Goal: Task Accomplishment & Management: Manage account settings

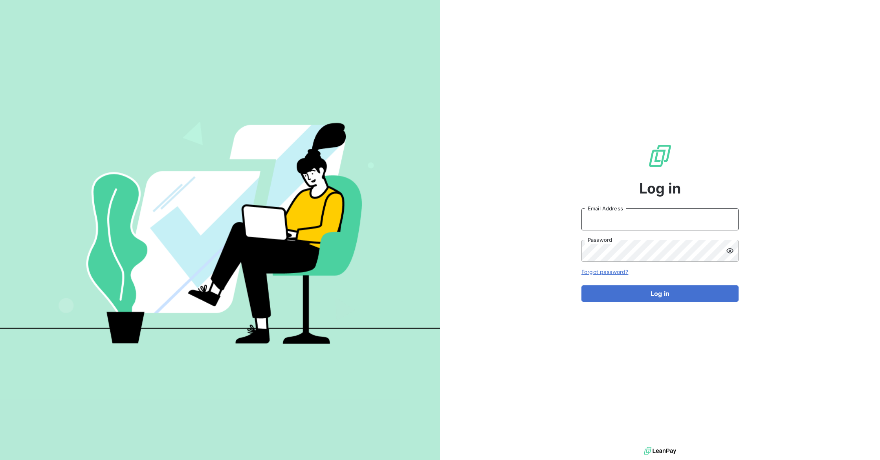
click at [619, 220] on input "Email Address" at bounding box center [659, 220] width 157 height 22
type input "[EMAIL_ADDRESS][PERSON_NAME][DOMAIN_NAME]"
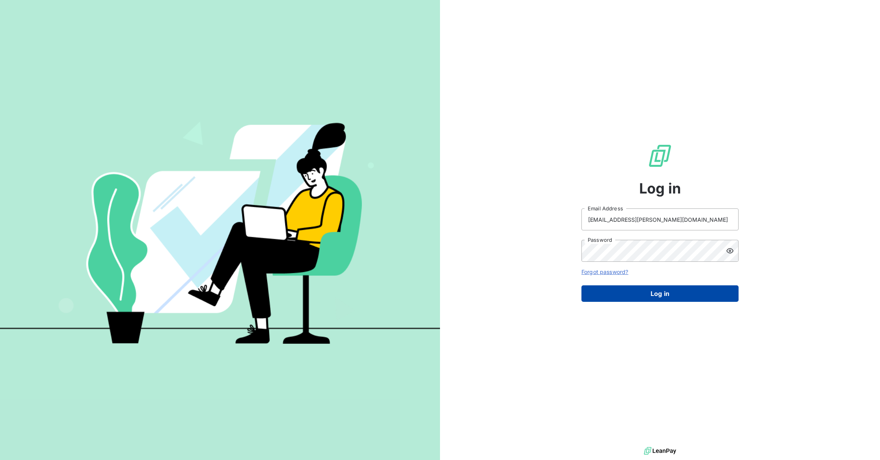
click at [661, 300] on button "Log in" at bounding box center [659, 294] width 157 height 16
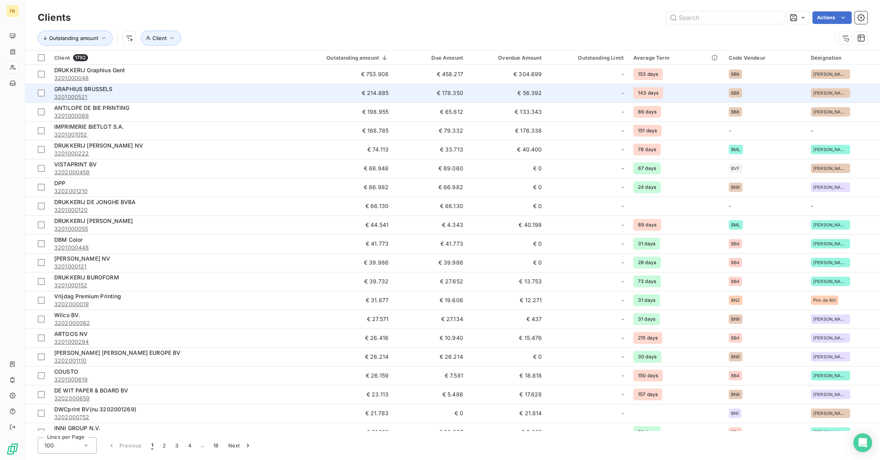
click at [85, 89] on span "GRAPHIUS BRUSSELS" at bounding box center [83, 89] width 59 height 7
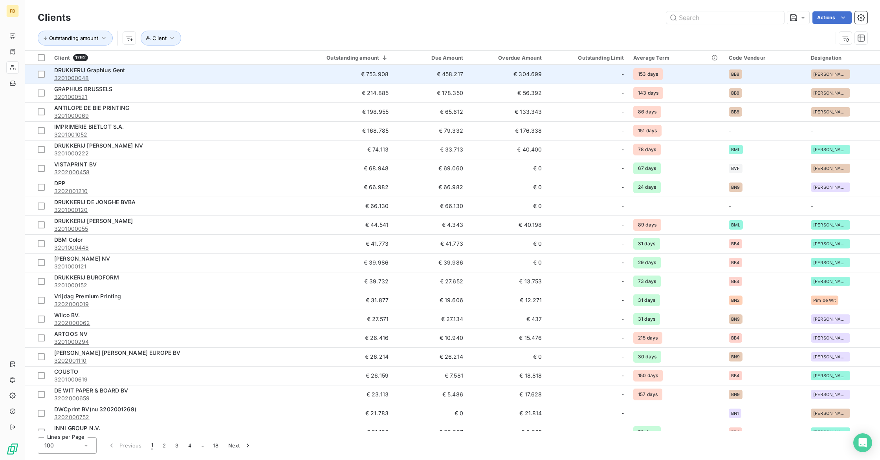
click at [113, 71] on span "DRUKKERIJ Graphius Gent" at bounding box center [89, 70] width 71 height 7
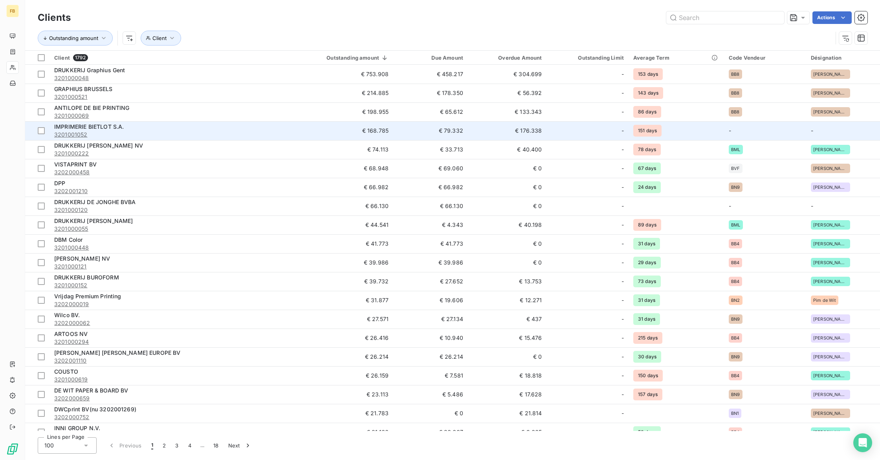
click at [118, 126] on span "IMPRIMERIE BIETLOT S.A." at bounding box center [89, 126] width 70 height 7
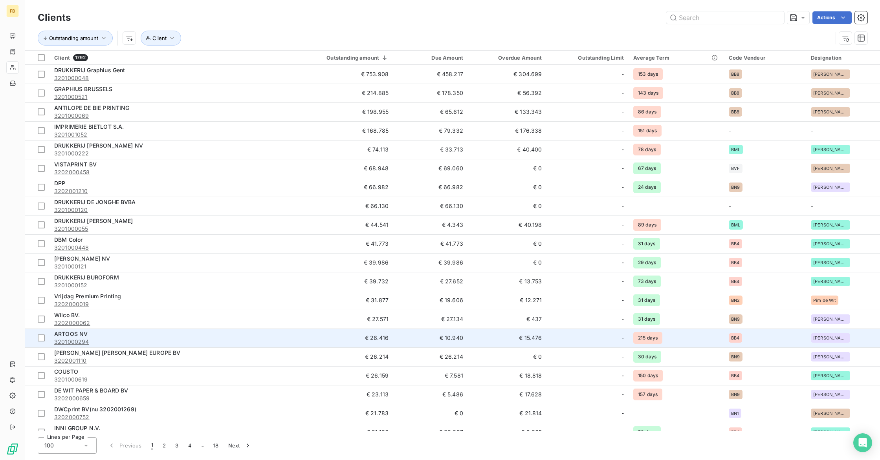
click at [81, 334] on span "ARTOOS NV" at bounding box center [70, 334] width 33 height 7
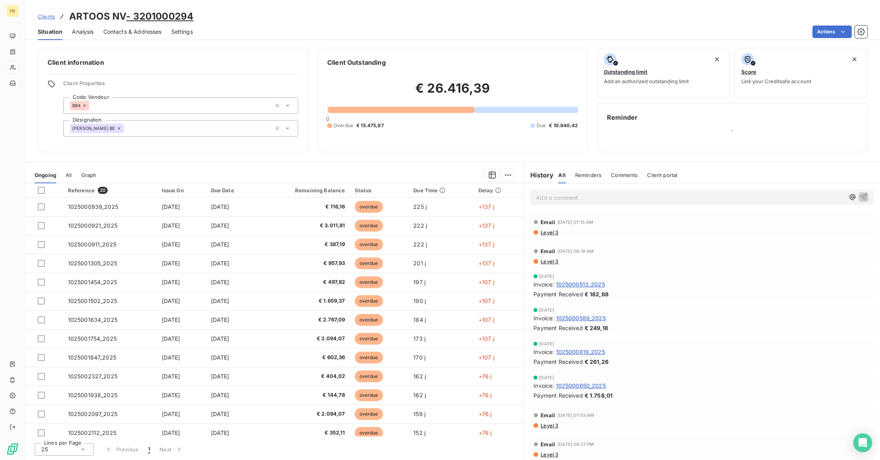
click at [118, 128] on icon at bounding box center [119, 128] width 2 height 2
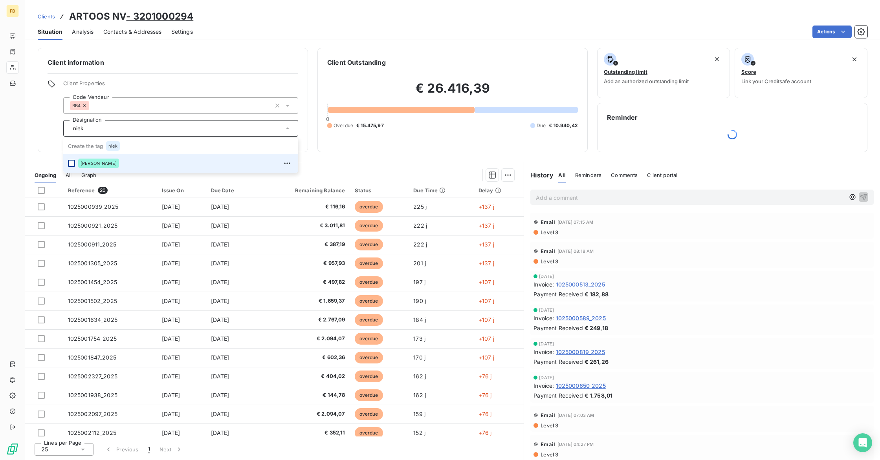
click at [72, 164] on div at bounding box center [71, 163] width 7 height 7
type input "niek"
click at [163, 137] on div "Client information Client Properties Code Vendeur BB4 Désignation [PERSON_NAME]…" at bounding box center [173, 100] width 270 height 104
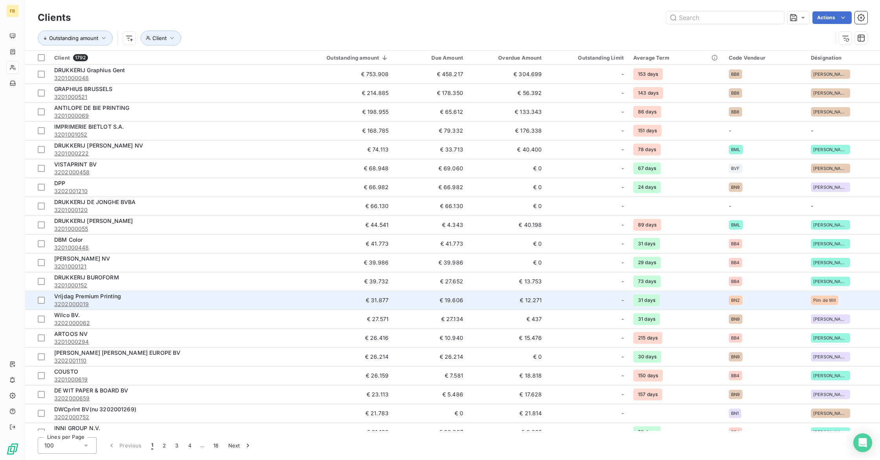
click at [177, 298] on div "Vrijdag Premium Printing" at bounding box center [161, 297] width 214 height 8
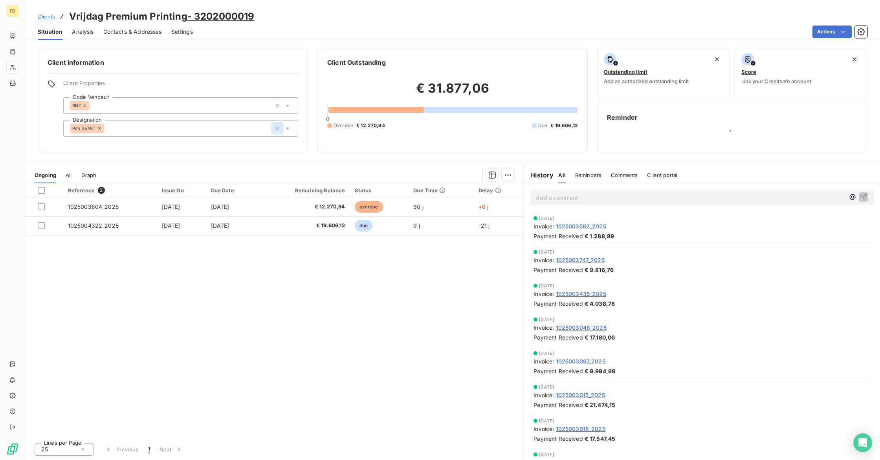
click at [278, 130] on icon "button" at bounding box center [277, 128] width 4 height 4
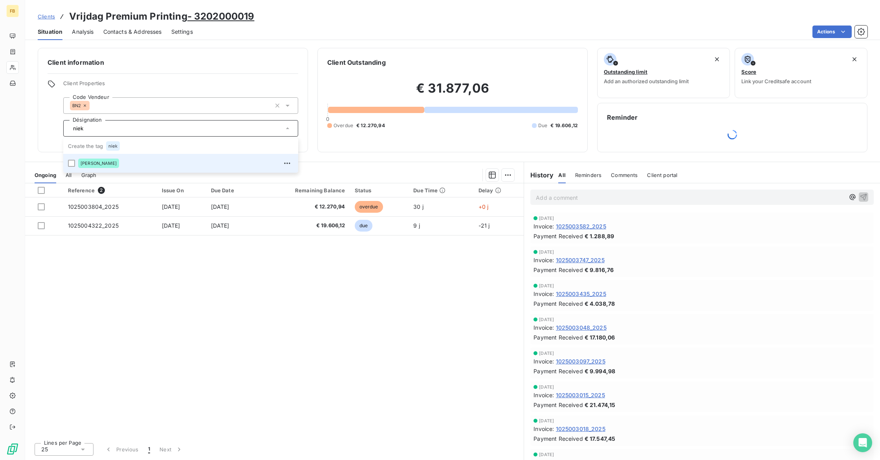
type input "niek"
click at [137, 166] on div "[PERSON_NAME]" at bounding box center [185, 163] width 215 height 13
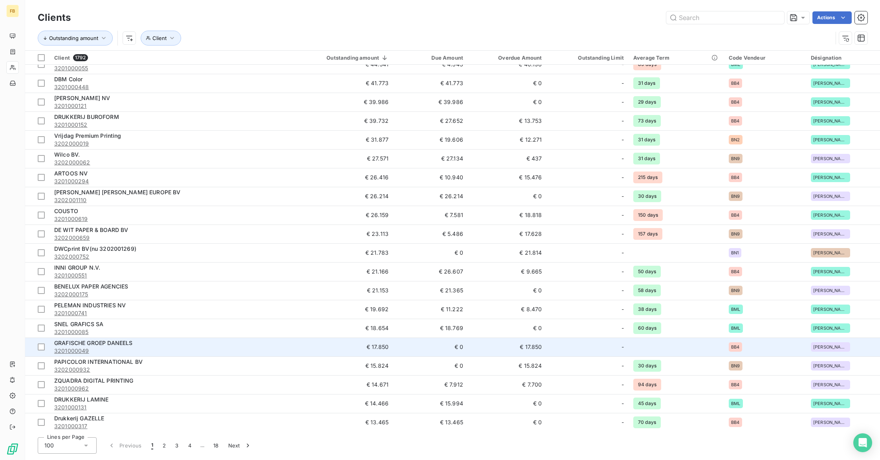
scroll to position [159, 0]
click at [118, 346] on span "GRAFISCHE GROEP DANEELS" at bounding box center [93, 344] width 78 height 7
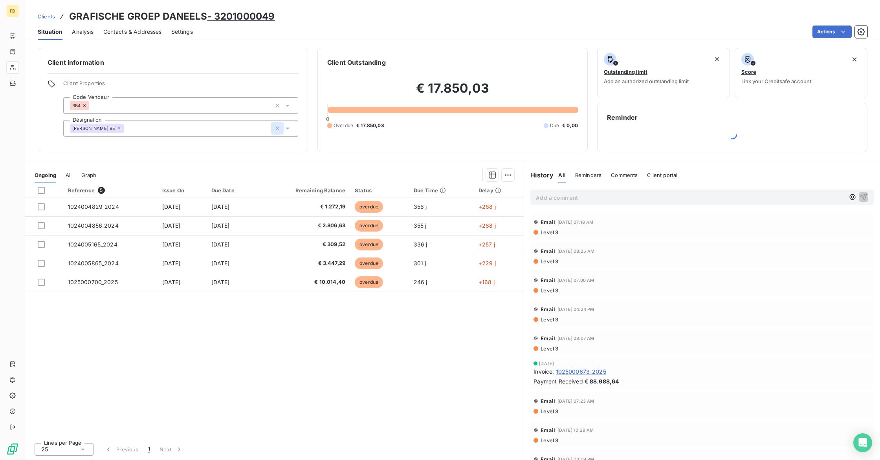
click at [277, 128] on icon "button" at bounding box center [277, 128] width 4 height 4
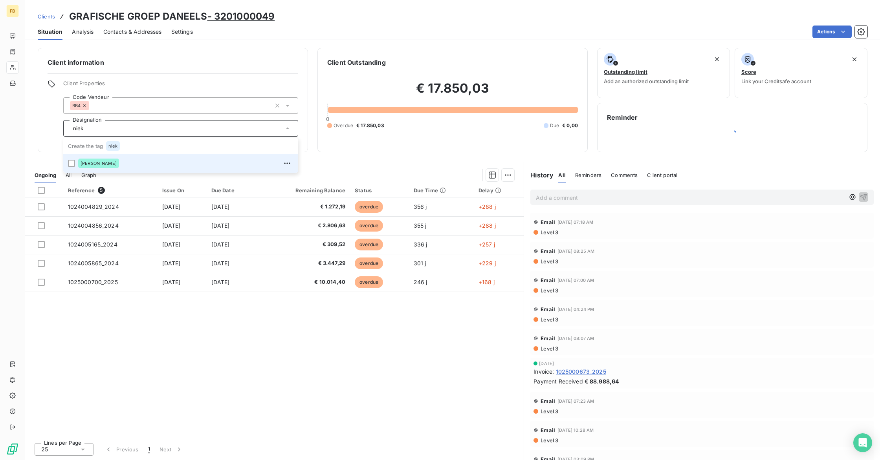
type input "niek"
click at [88, 161] on span "[PERSON_NAME]" at bounding box center [99, 163] width 36 height 5
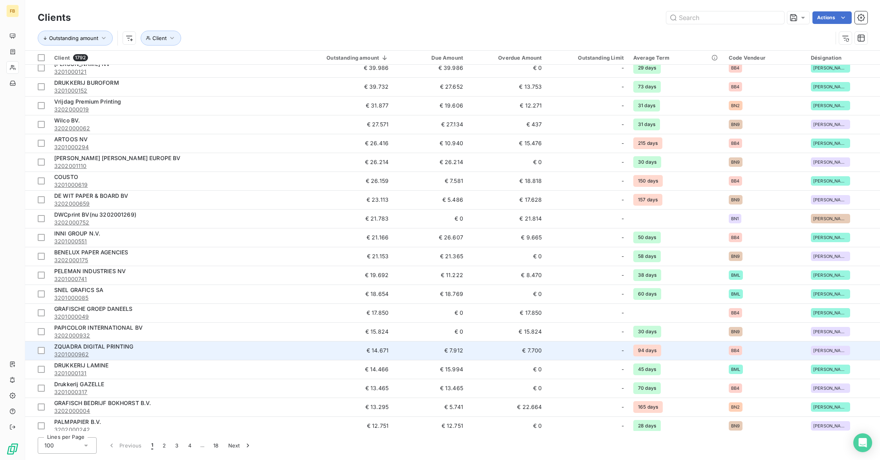
scroll to position [196, 0]
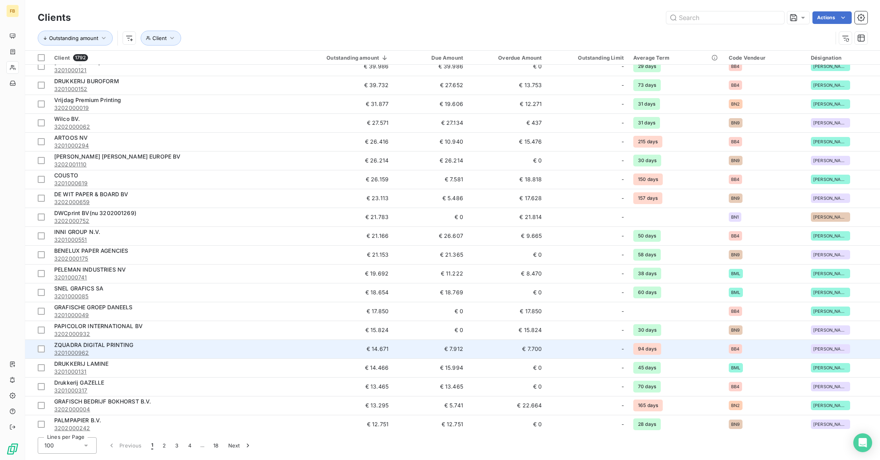
click at [132, 344] on span "ZQUADRA DIGITAL PRINTING" at bounding box center [93, 345] width 79 height 7
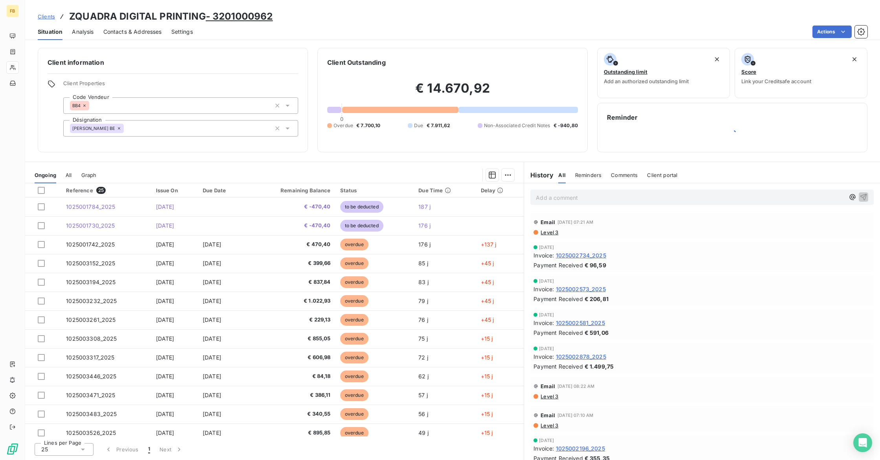
drag, startPoint x: 278, startPoint y: 129, endPoint x: 269, endPoint y: 129, distance: 9.0
click at [278, 129] on icon "button" at bounding box center [277, 128] width 4 height 4
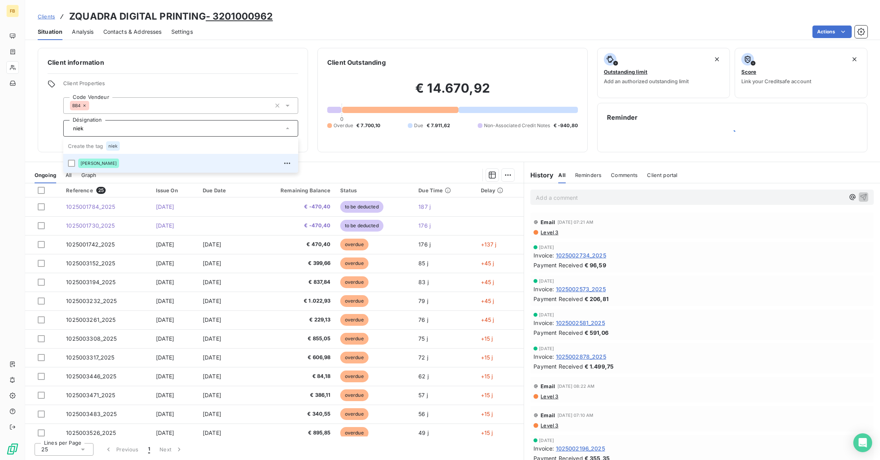
type input "niek"
click at [145, 165] on div "[PERSON_NAME]" at bounding box center [185, 163] width 215 height 13
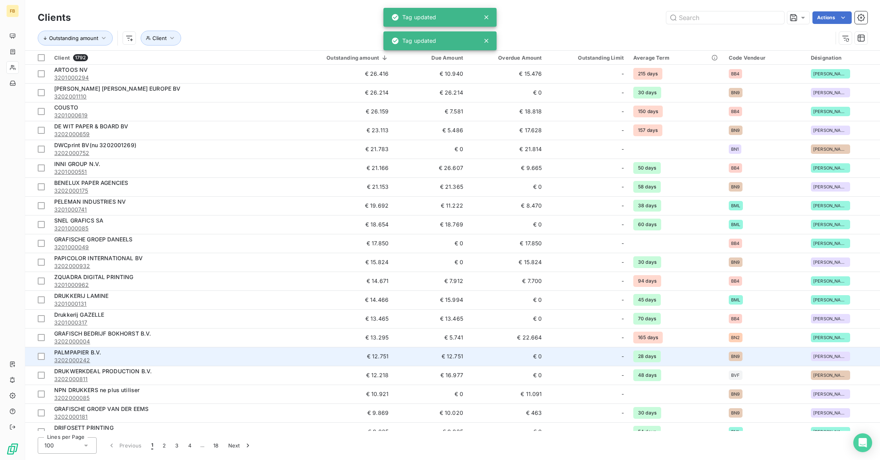
scroll to position [280, 0]
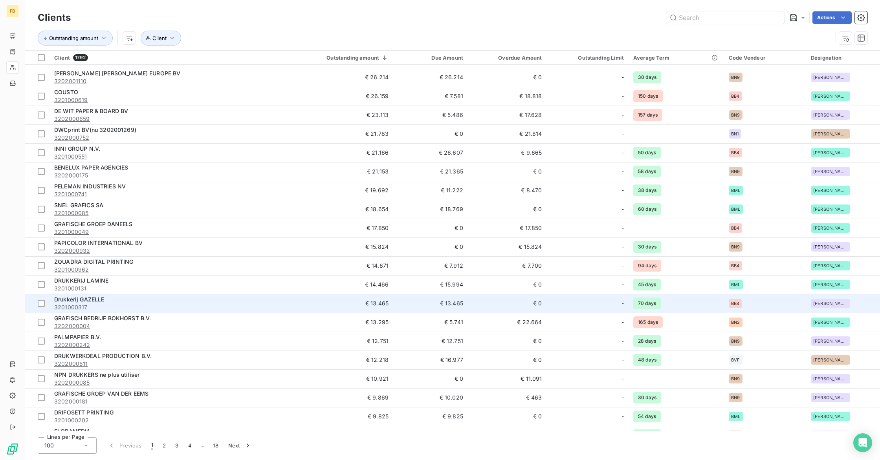
click at [122, 298] on div "Drukkerij GAZELLE" at bounding box center [161, 300] width 214 height 8
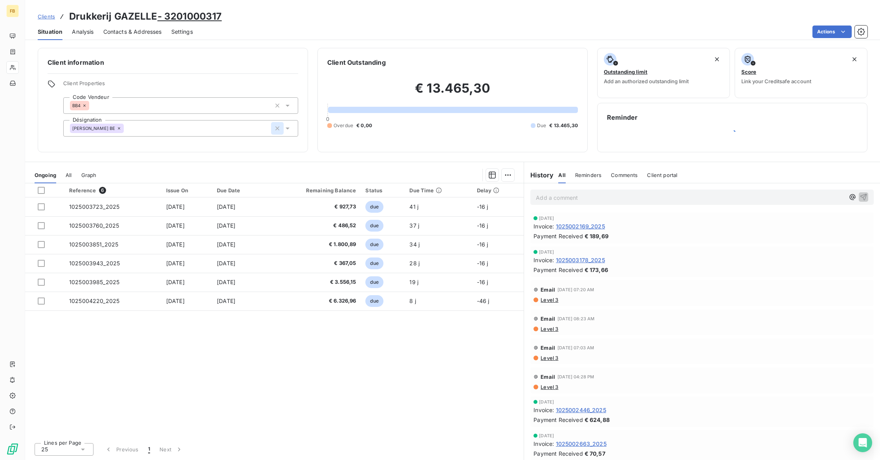
click at [277, 129] on icon "button" at bounding box center [277, 129] width 8 height 8
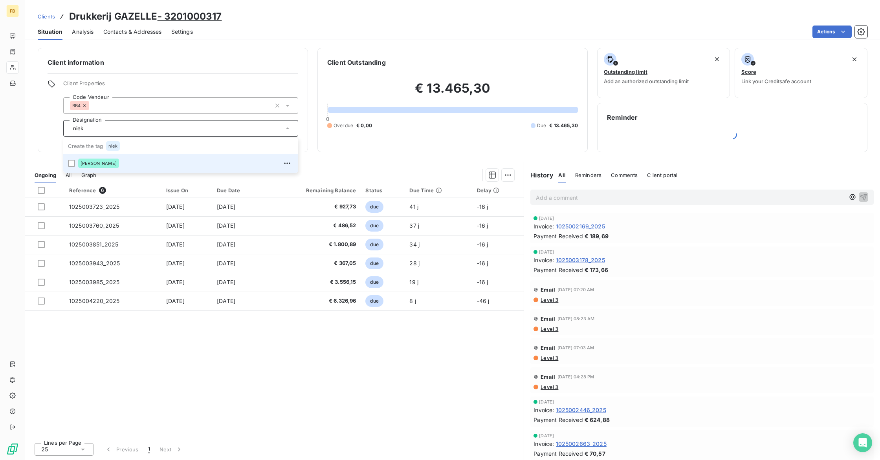
type input "niek"
click at [168, 164] on div "[PERSON_NAME]" at bounding box center [185, 163] width 215 height 13
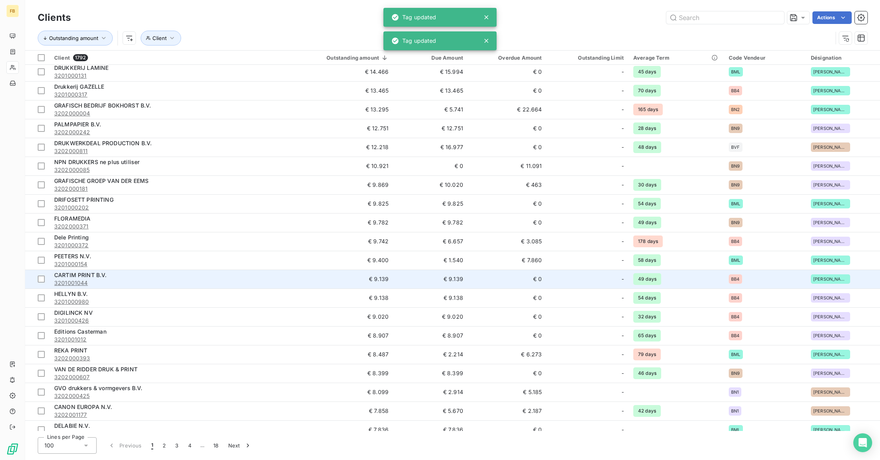
scroll to position [504, 0]
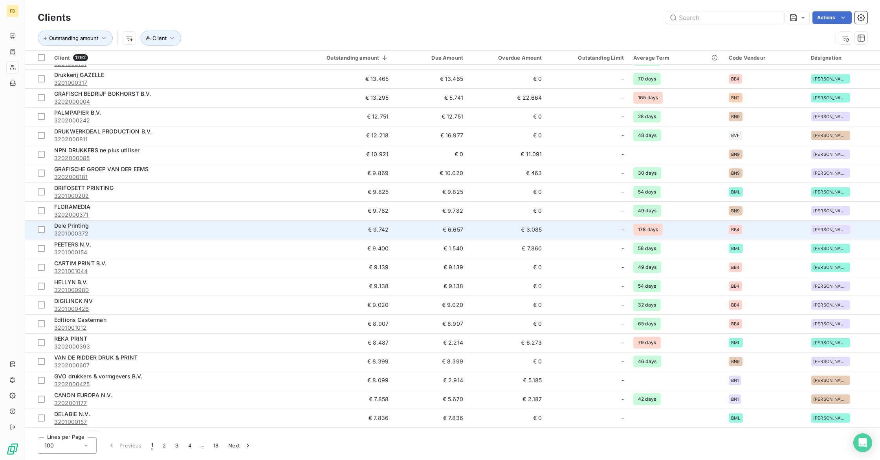
click at [135, 229] on div "Dele Printing" at bounding box center [161, 226] width 214 height 8
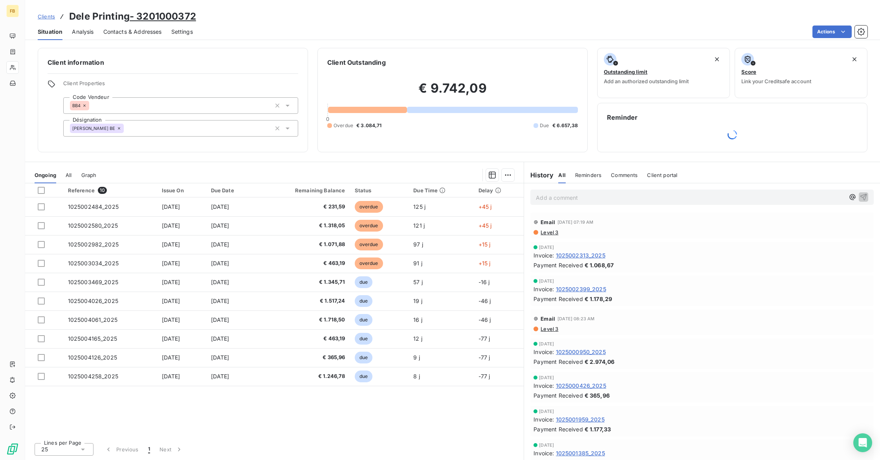
click at [117, 129] on icon at bounding box center [119, 128] width 5 height 5
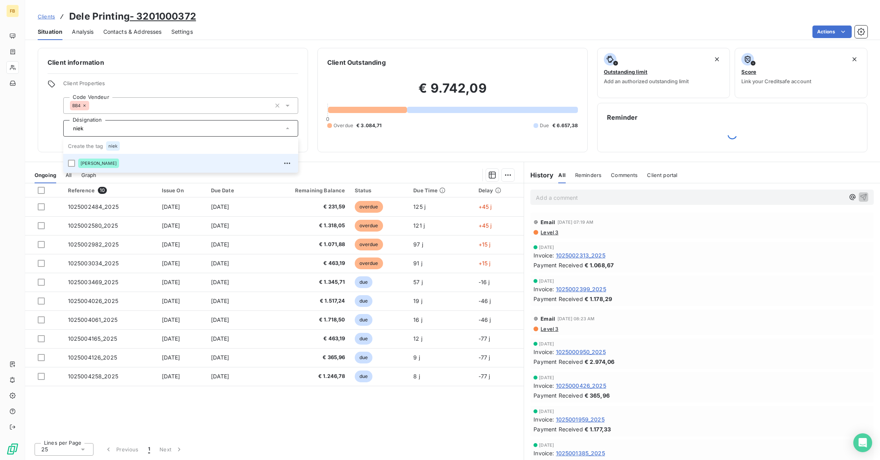
type input "niek"
click at [110, 164] on span "[PERSON_NAME]" at bounding box center [99, 163] width 36 height 5
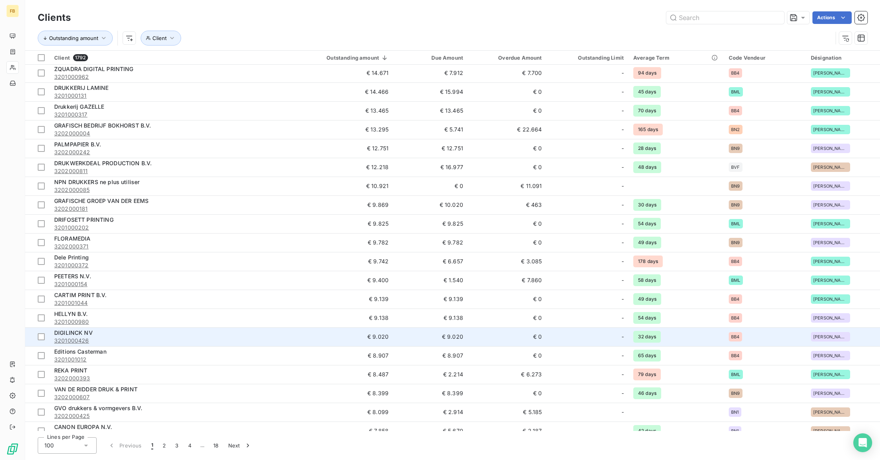
scroll to position [473, 0]
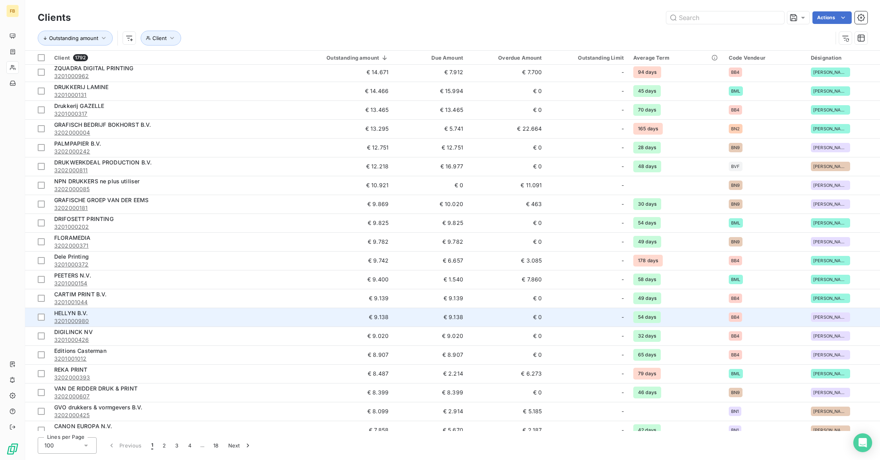
click at [824, 319] on span "[PERSON_NAME] BE" at bounding box center [830, 317] width 35 height 5
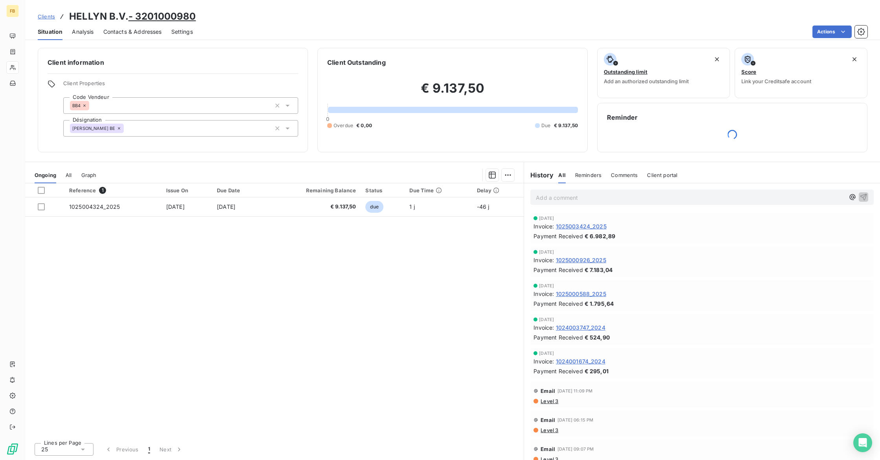
click at [117, 129] on icon at bounding box center [119, 128] width 5 height 5
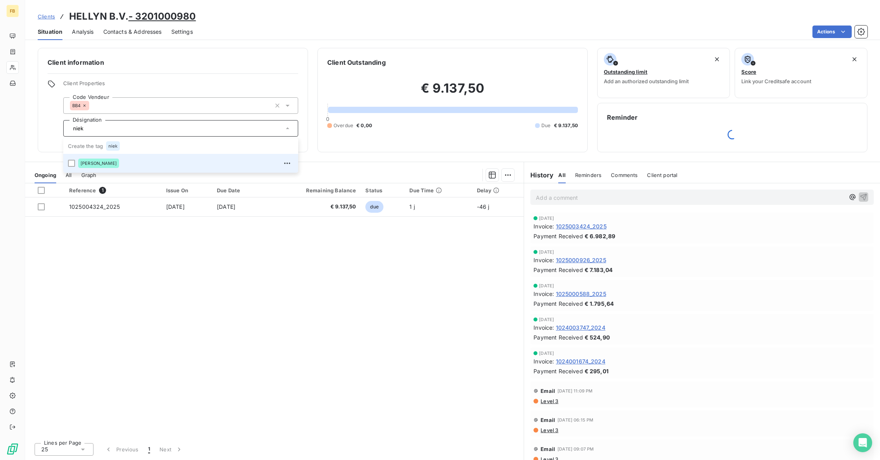
type input "niek"
click at [106, 167] on div "[PERSON_NAME]" at bounding box center [98, 163] width 41 height 9
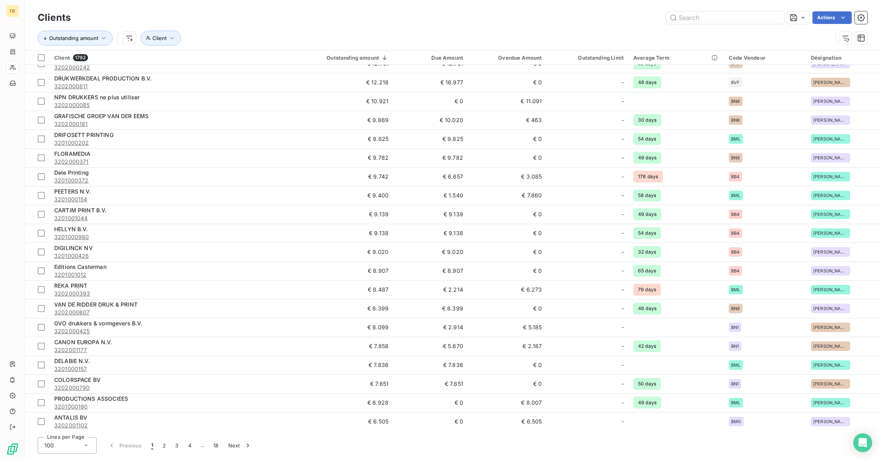
scroll to position [579, 0]
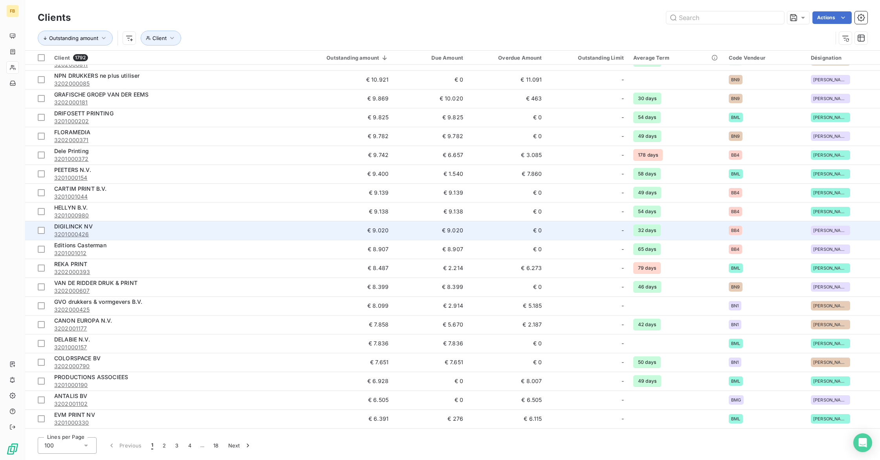
click at [826, 233] on span "[PERSON_NAME] BE" at bounding box center [830, 230] width 35 height 5
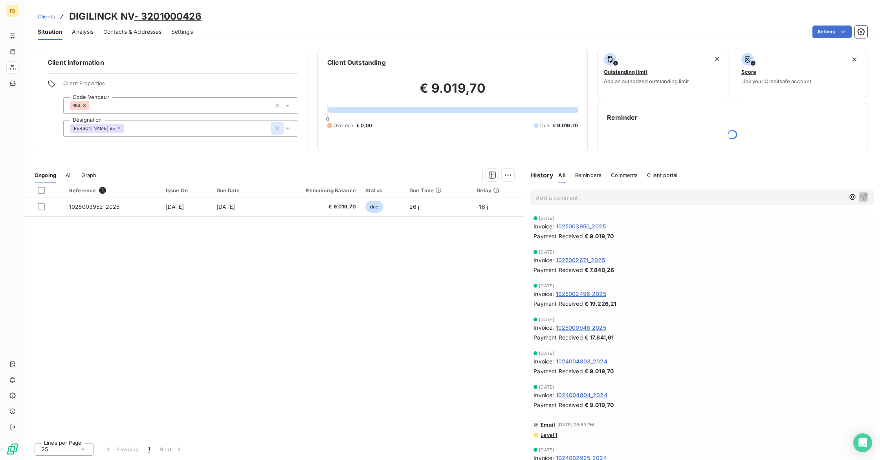
click at [276, 129] on icon "button" at bounding box center [277, 128] width 4 height 4
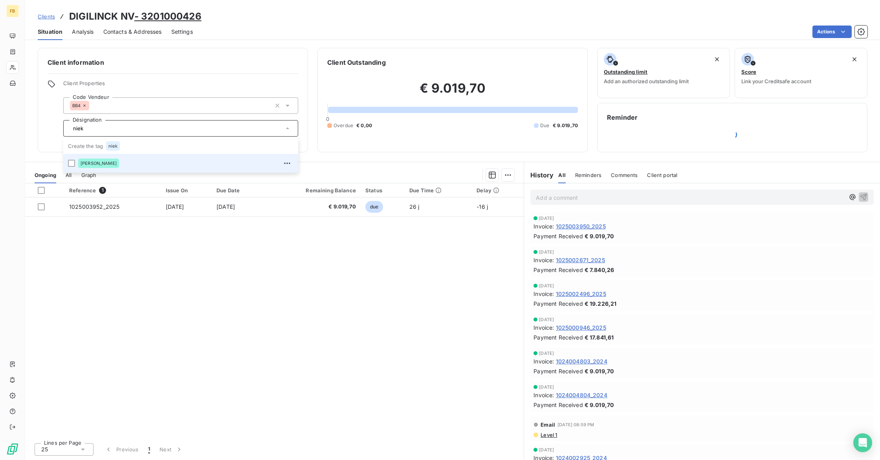
type input "niek"
click at [178, 164] on div "[PERSON_NAME]" at bounding box center [185, 163] width 215 height 13
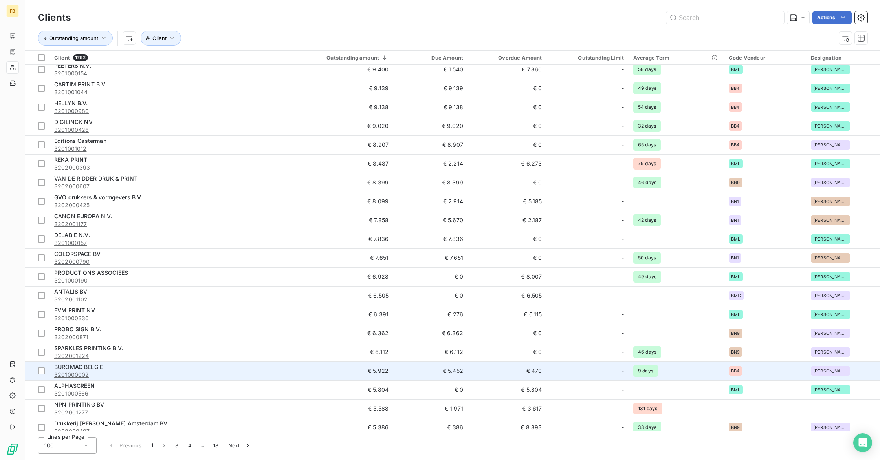
scroll to position [688, 0]
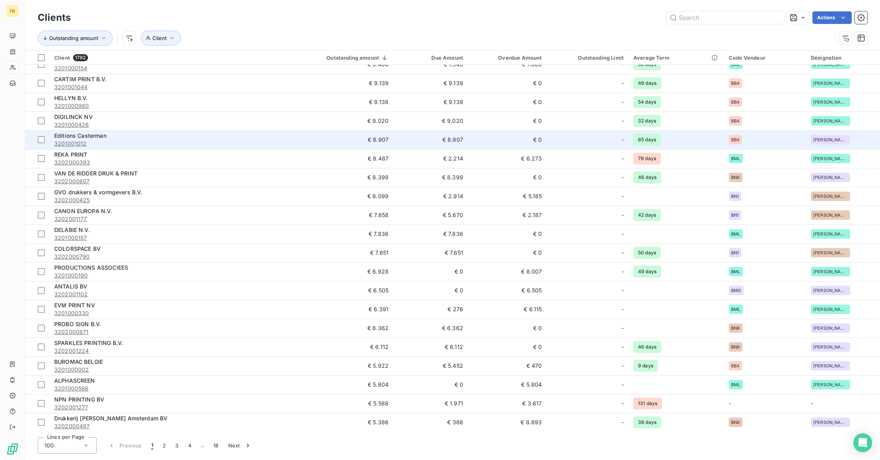
click at [822, 137] on span "[PERSON_NAME] BE" at bounding box center [830, 139] width 35 height 5
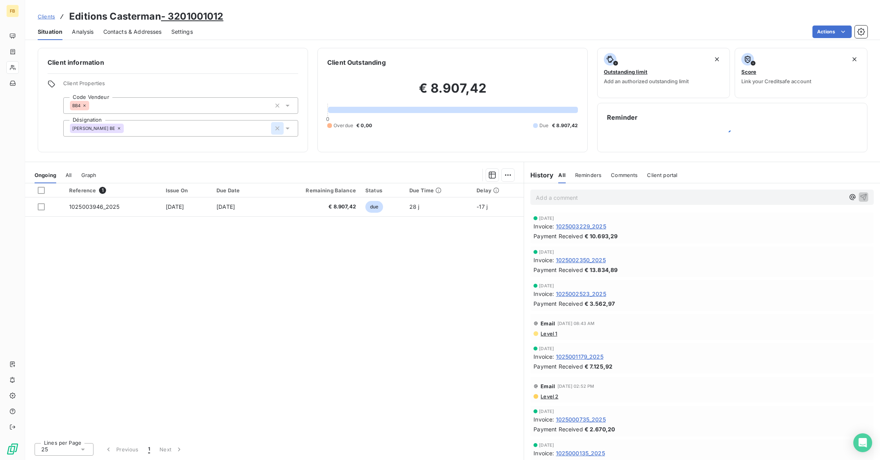
click at [278, 130] on icon "button" at bounding box center [277, 129] width 8 height 8
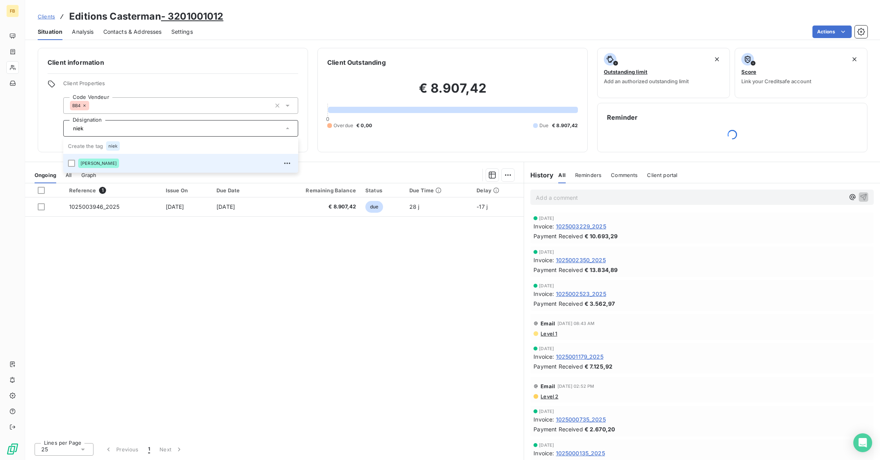
type input "niek"
click at [111, 165] on span "[PERSON_NAME]" at bounding box center [99, 163] width 36 height 5
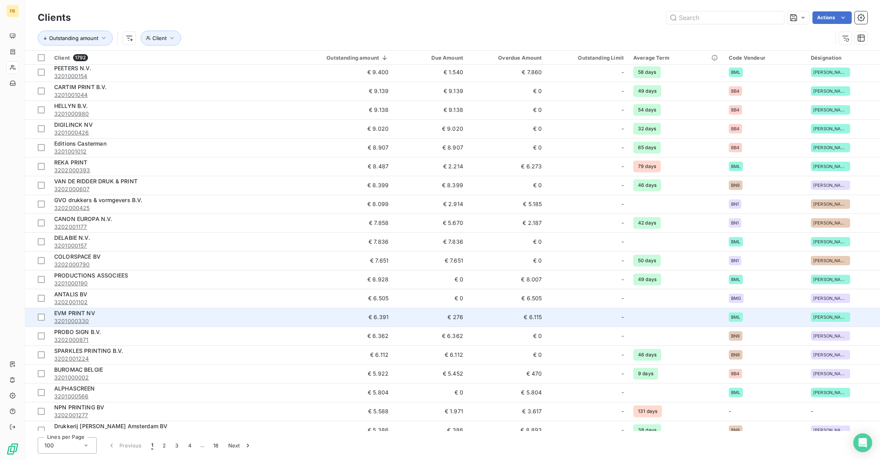
scroll to position [687, 0]
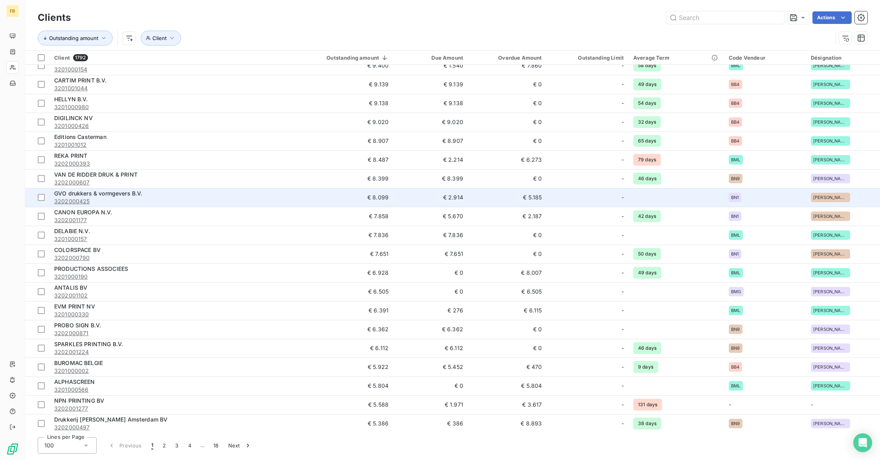
click at [825, 197] on span "[PERSON_NAME] NL" at bounding box center [830, 197] width 35 height 5
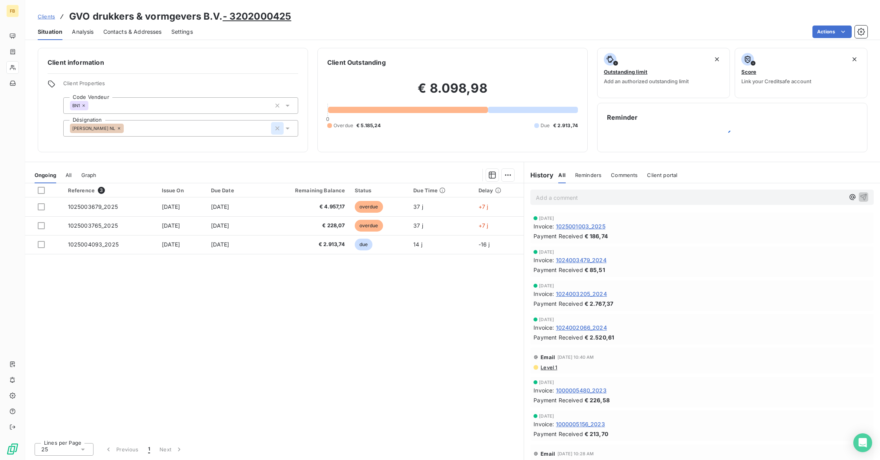
click at [278, 128] on icon "button" at bounding box center [277, 129] width 8 height 8
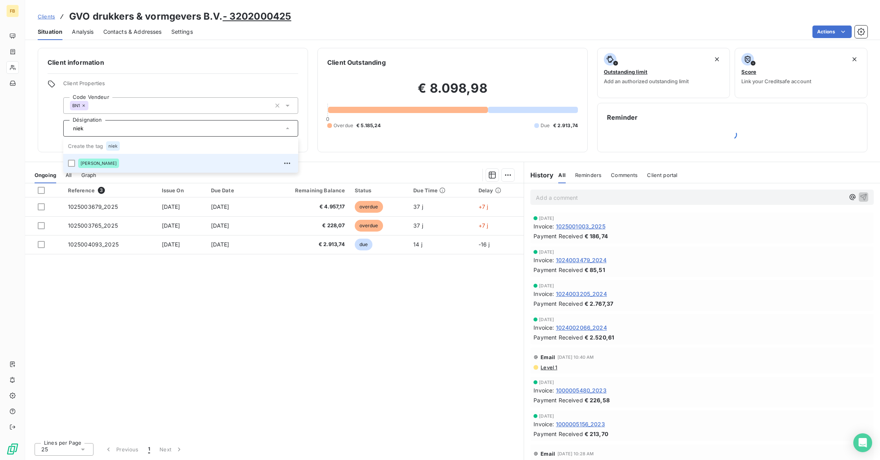
type input "niek"
click at [104, 167] on div "[PERSON_NAME]" at bounding box center [98, 163] width 41 height 9
click at [99, 163] on span "[PERSON_NAME]" at bounding box center [99, 163] width 36 height 5
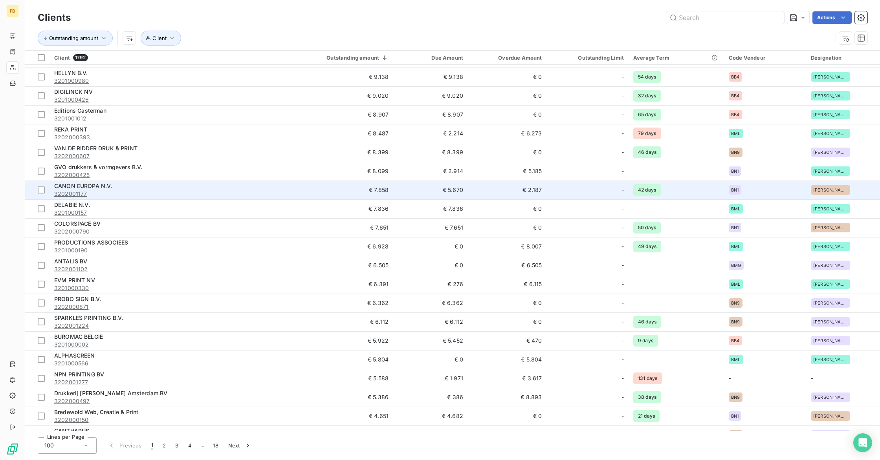
scroll to position [723, 0]
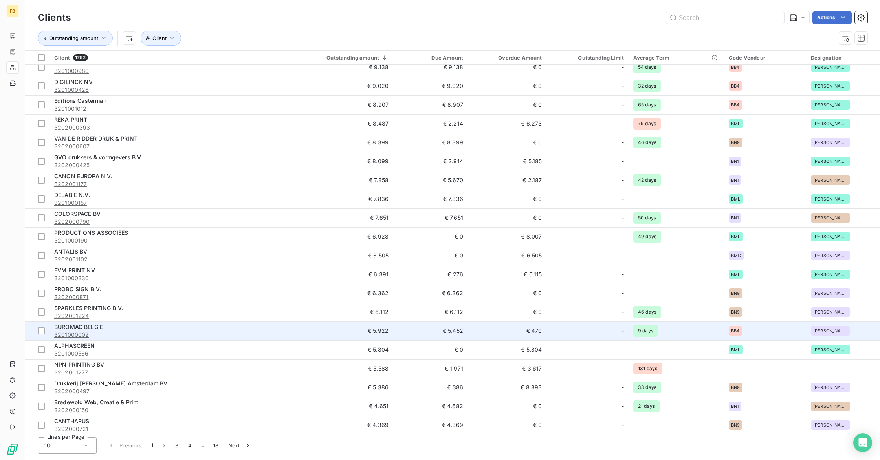
click at [139, 329] on div "BUROMAC BELGIE" at bounding box center [161, 327] width 214 height 8
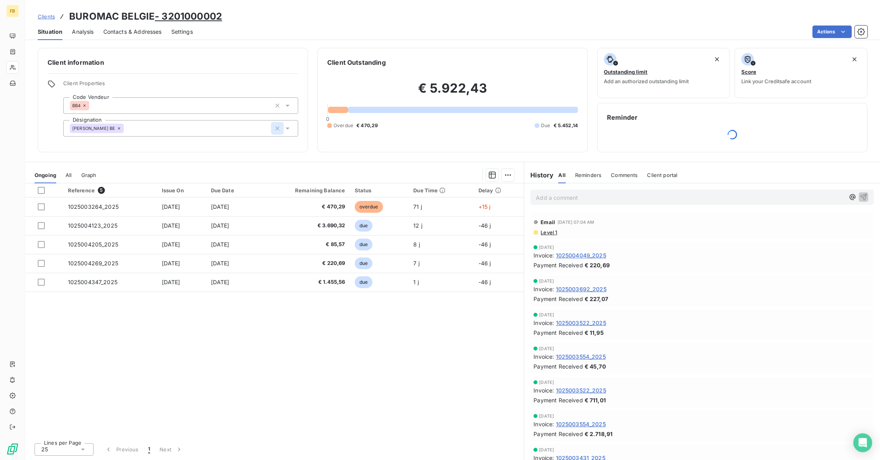
click at [278, 129] on icon "button" at bounding box center [277, 128] width 4 height 4
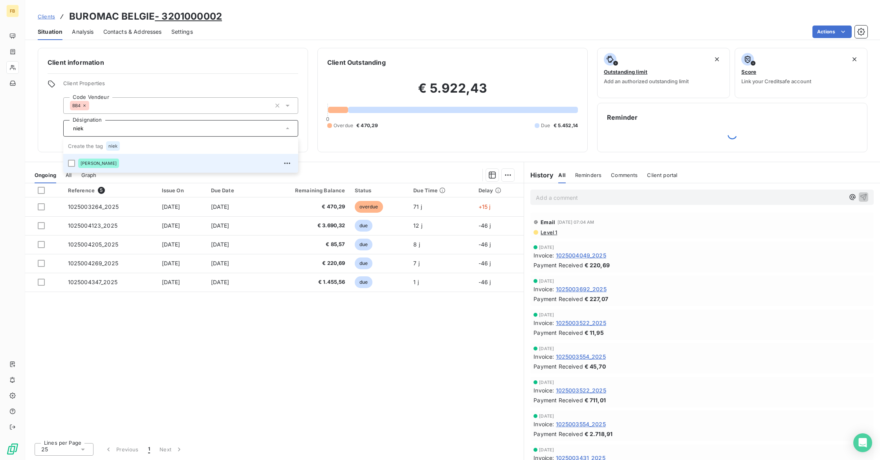
type input "niek"
click at [80, 163] on div "[PERSON_NAME]" at bounding box center [98, 163] width 41 height 9
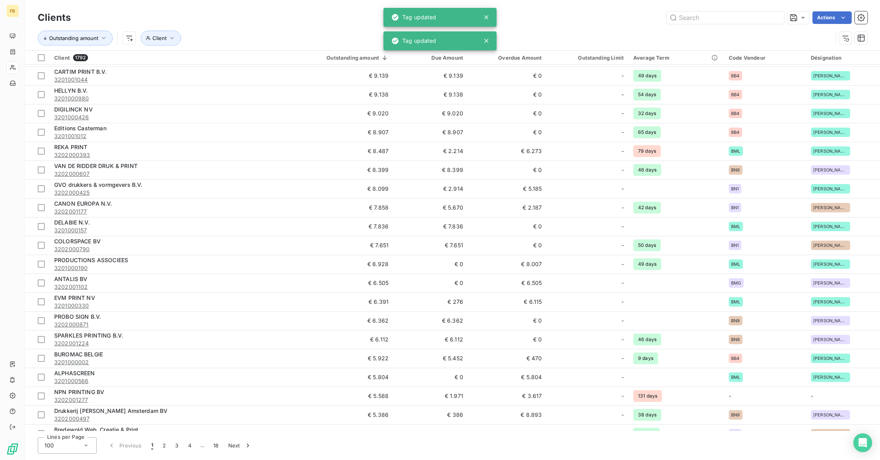
scroll to position [700, 0]
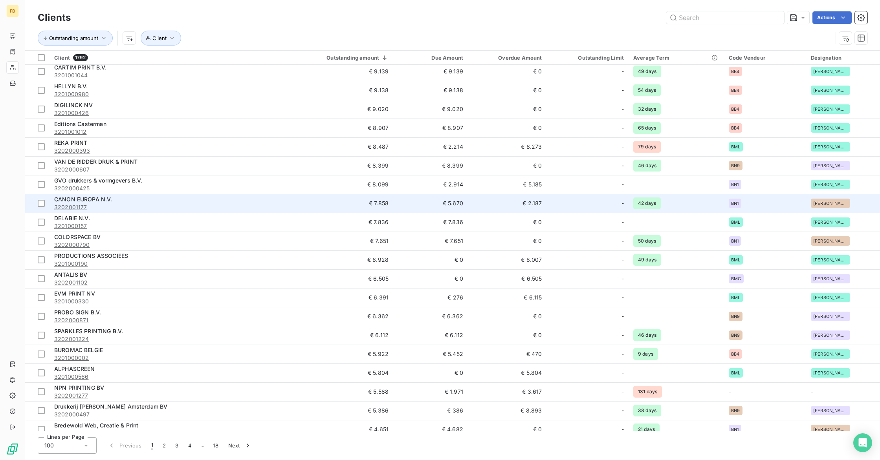
click at [273, 201] on td "CANON EUROPA N.V. 3202001177" at bounding box center [161, 203] width 224 height 19
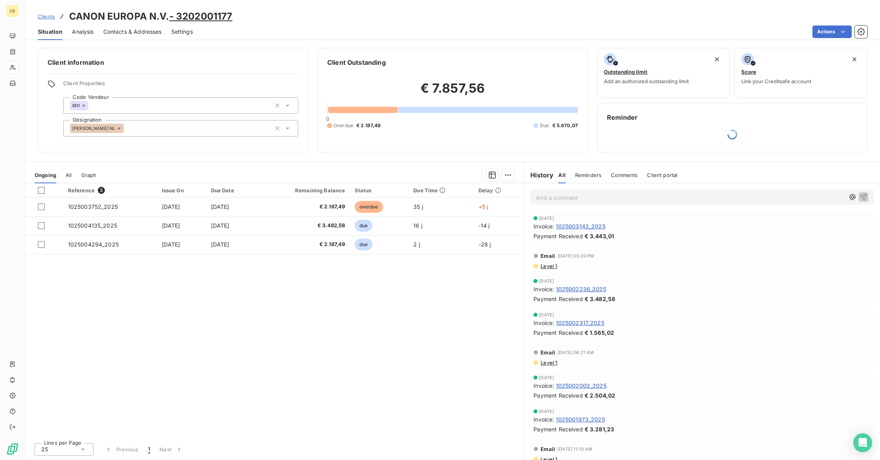
click at [119, 129] on icon at bounding box center [119, 128] width 5 height 5
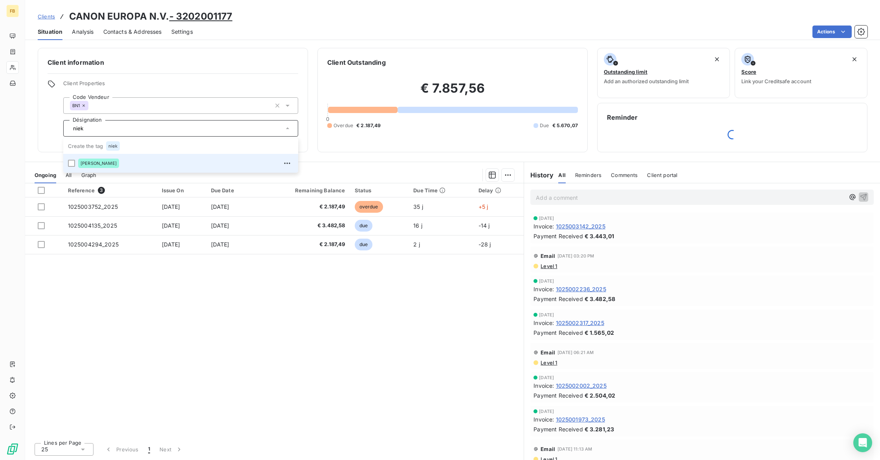
type input "niek"
click at [93, 161] on span "[PERSON_NAME]" at bounding box center [99, 163] width 36 height 5
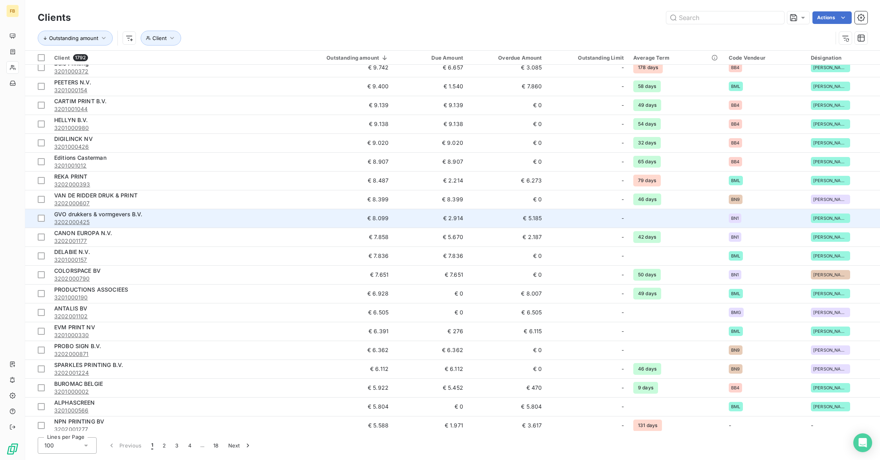
scroll to position [667, 0]
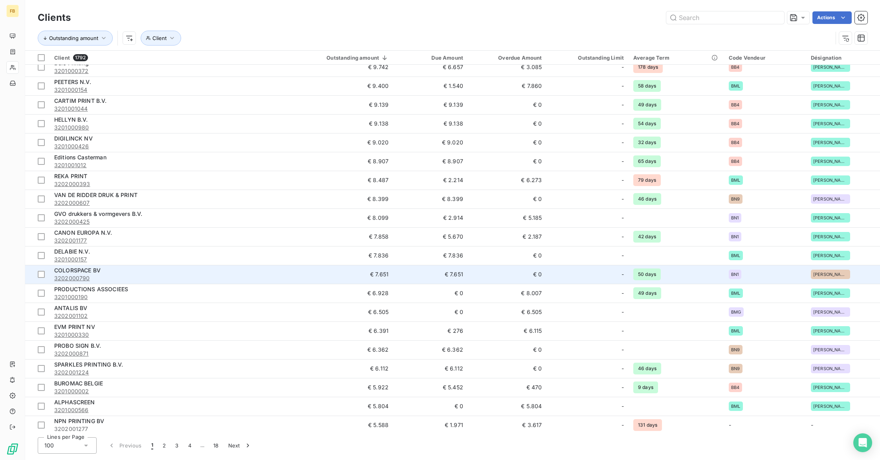
click at [790, 278] on div "BN1" at bounding box center [765, 274] width 73 height 9
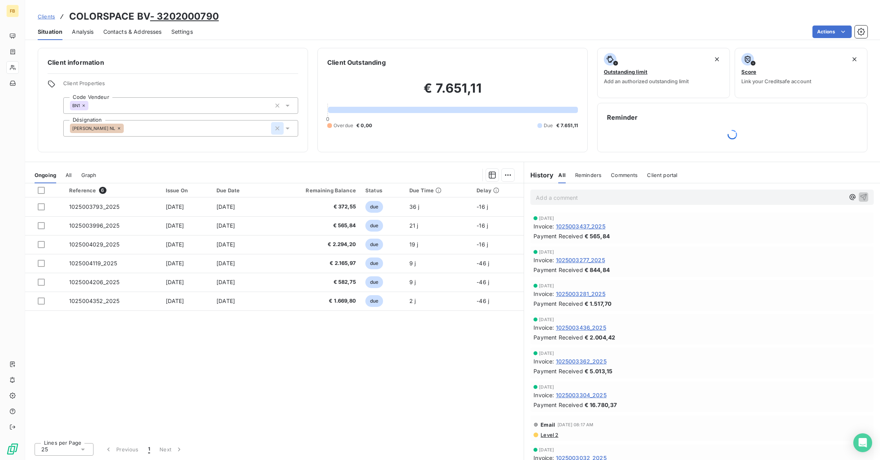
click at [278, 128] on icon "button" at bounding box center [277, 128] width 4 height 4
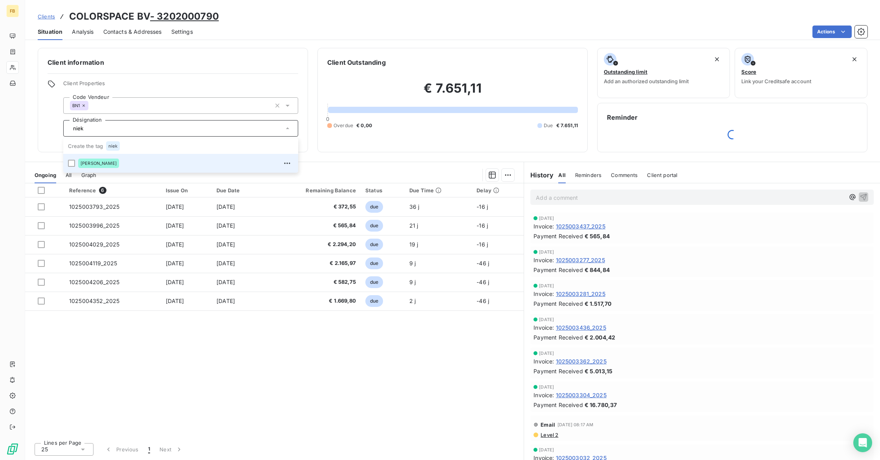
type input "niek"
click at [127, 165] on div "[PERSON_NAME]" at bounding box center [185, 163] width 215 height 13
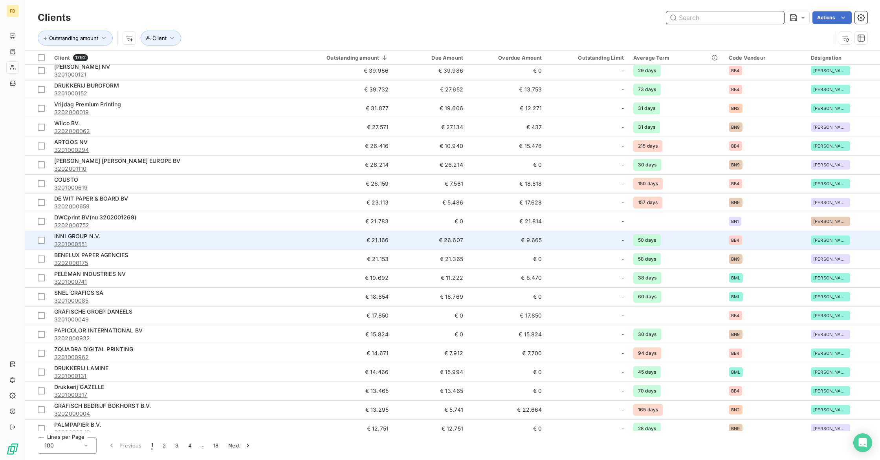
scroll to position [192, 0]
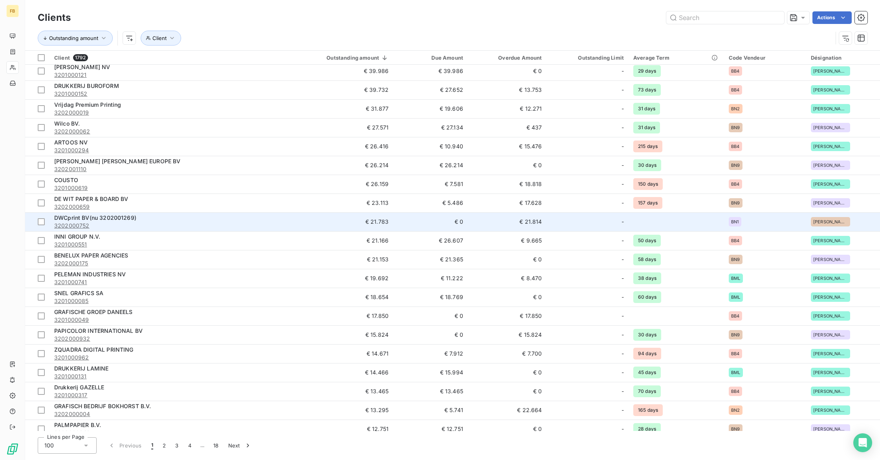
click at [842, 225] on div "[PERSON_NAME] NL" at bounding box center [830, 221] width 39 height 9
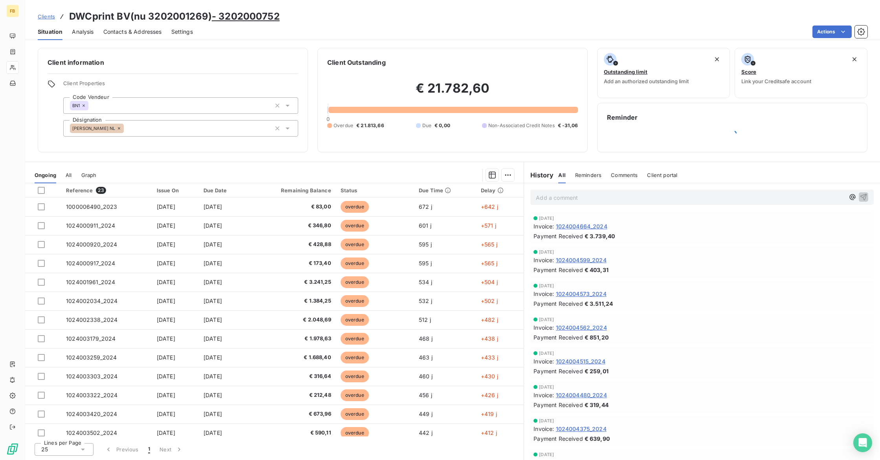
click at [117, 129] on icon at bounding box center [119, 128] width 5 height 5
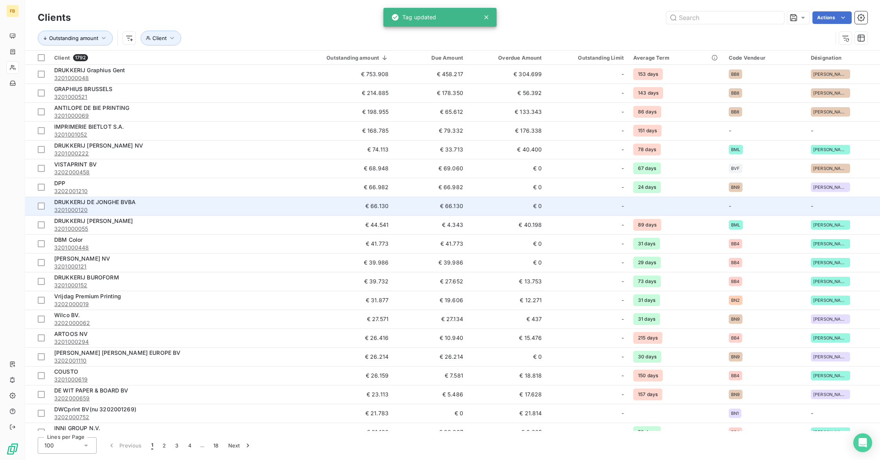
click at [831, 204] on td "-" at bounding box center [843, 206] width 74 height 19
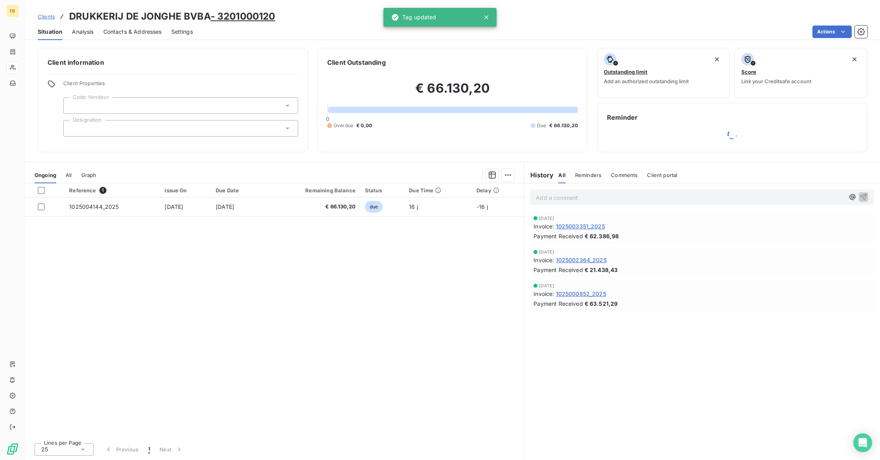
click at [119, 128] on div at bounding box center [180, 128] width 235 height 16
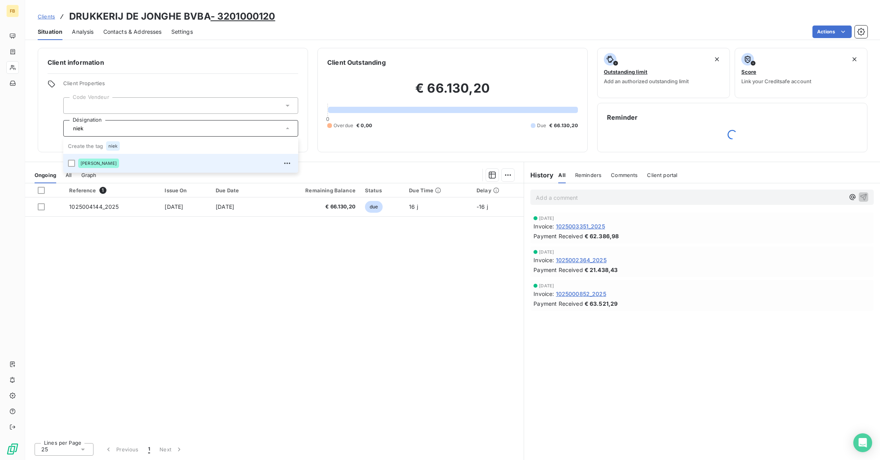
type input "niek"
click at [97, 165] on span "[PERSON_NAME]" at bounding box center [99, 163] width 36 height 5
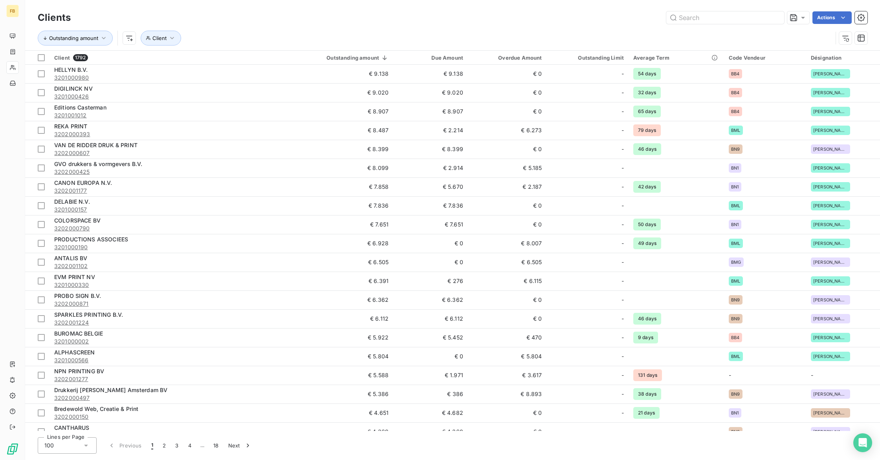
scroll to position [717, 0]
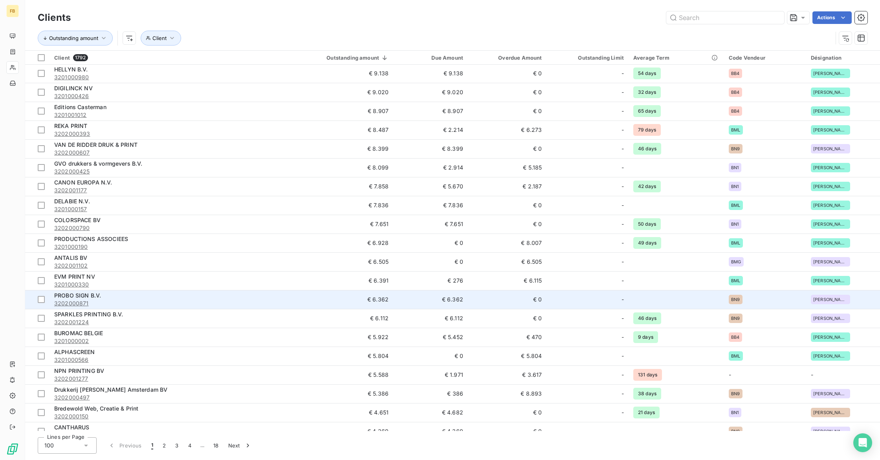
click at [689, 298] on td at bounding box center [675, 299] width 95 height 19
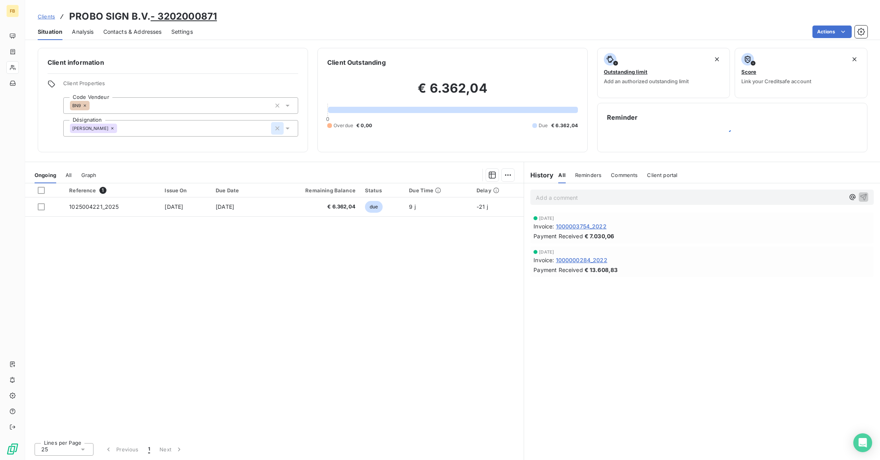
click at [280, 130] on icon "button" at bounding box center [277, 129] width 8 height 8
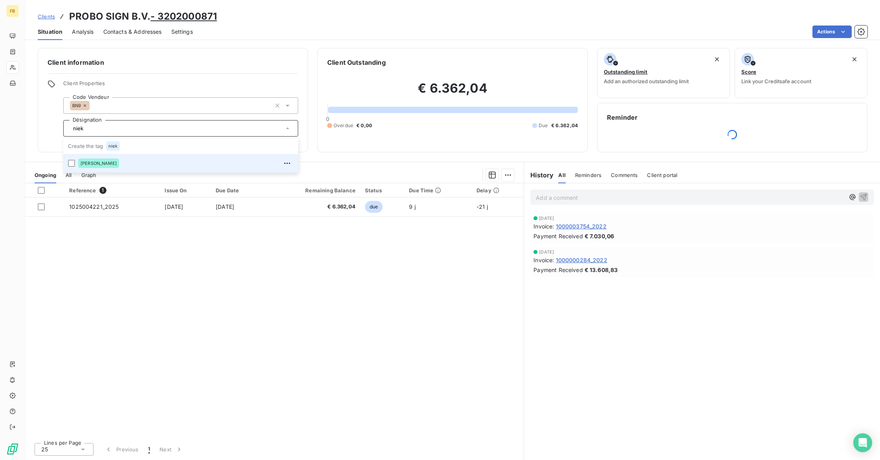
type input "niek"
click at [105, 163] on span "[PERSON_NAME]" at bounding box center [99, 163] width 36 height 5
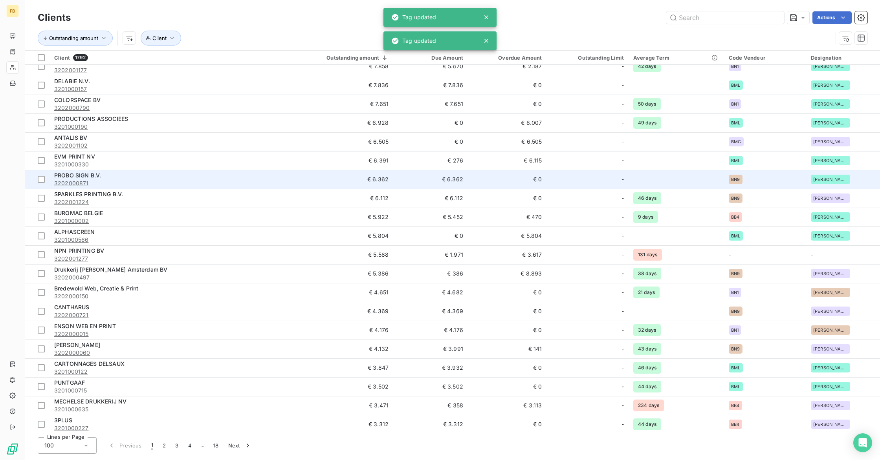
scroll to position [854, 0]
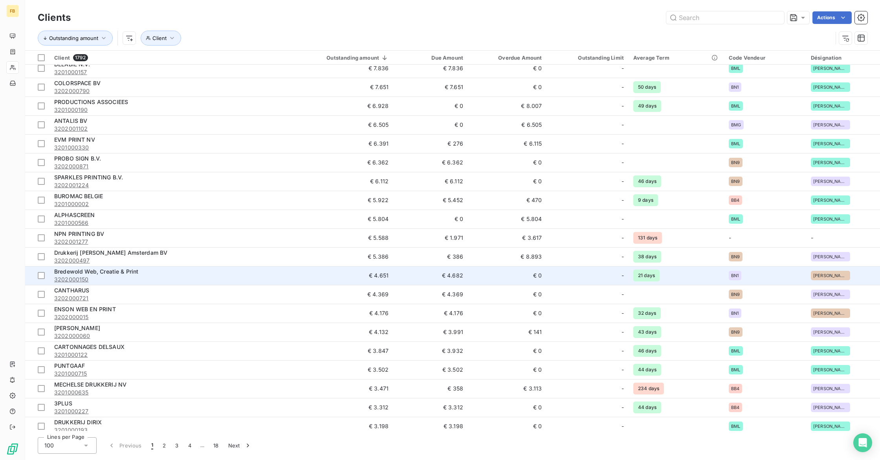
click at [254, 278] on span "3202000150" at bounding box center [161, 280] width 214 height 8
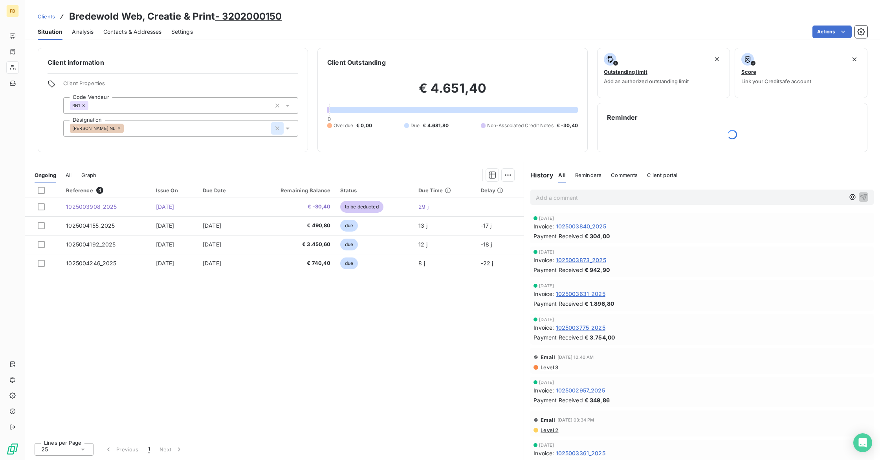
click at [278, 129] on icon "button" at bounding box center [277, 129] width 8 height 8
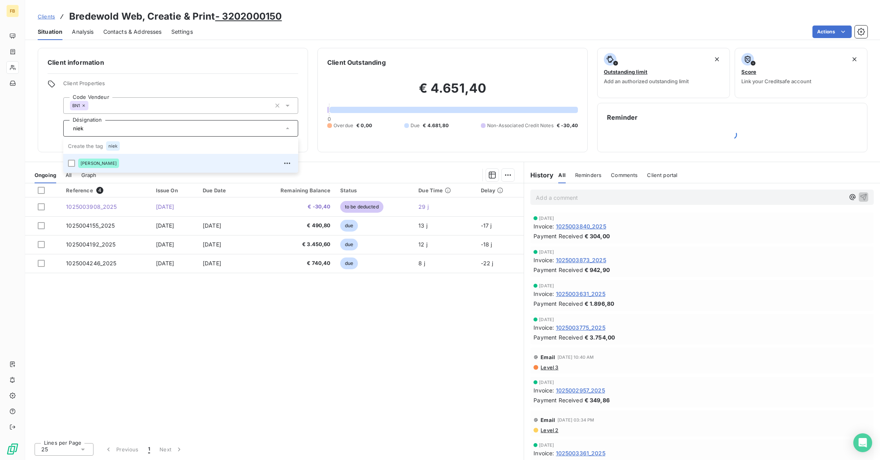
type input "niek"
click at [82, 165] on span "[PERSON_NAME]" at bounding box center [99, 163] width 36 height 5
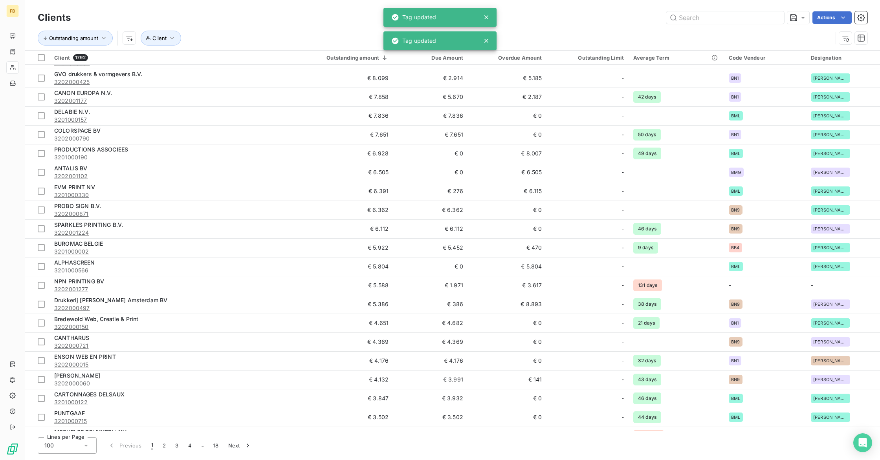
scroll to position [856, 0]
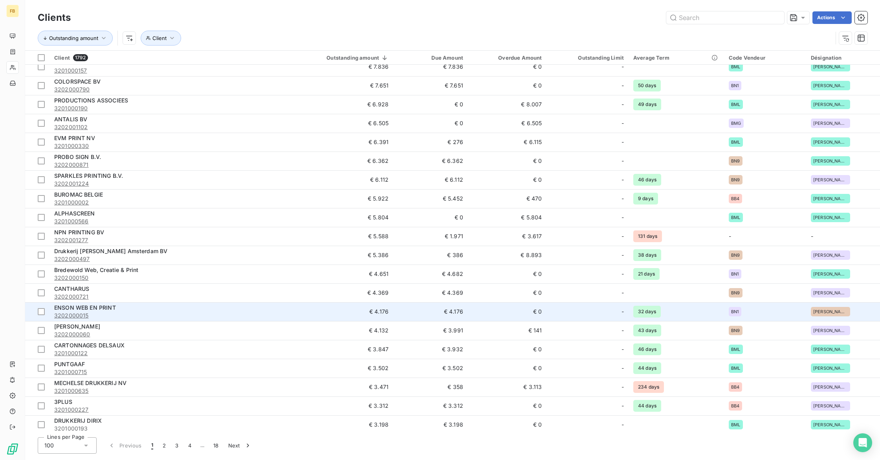
click at [813, 312] on span "[PERSON_NAME] NL" at bounding box center [830, 311] width 35 height 5
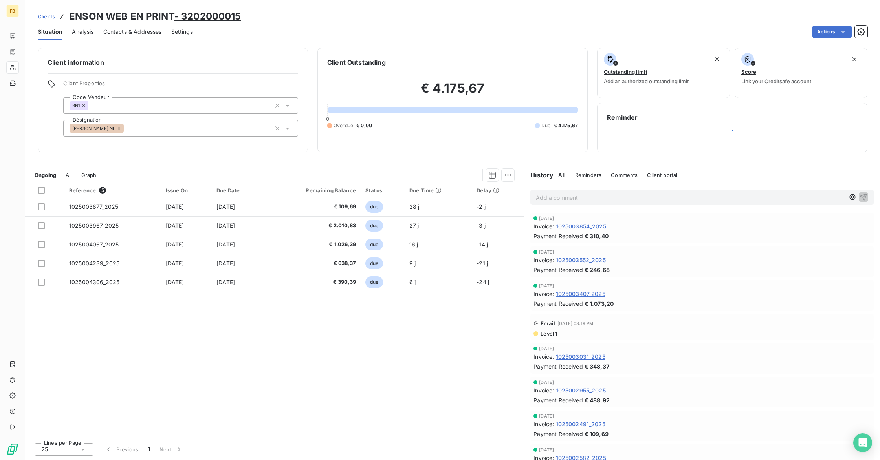
click at [118, 130] on icon at bounding box center [119, 128] width 5 height 5
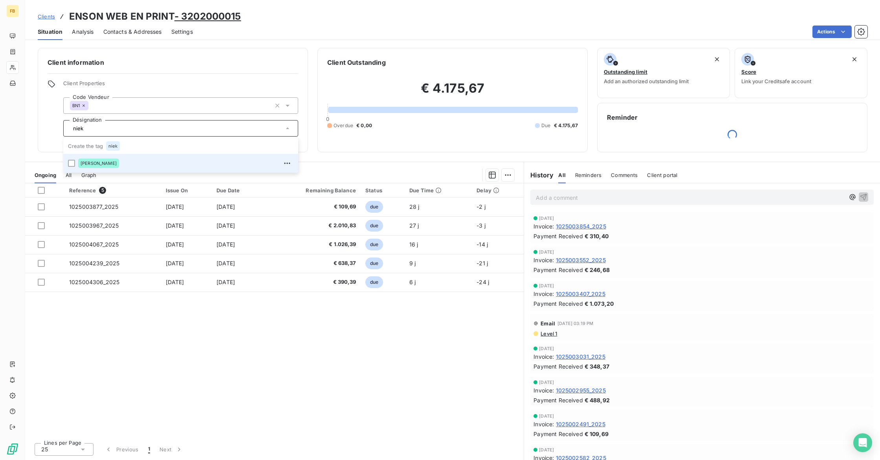
type input "niek"
click at [95, 165] on span "[PERSON_NAME]" at bounding box center [99, 163] width 36 height 5
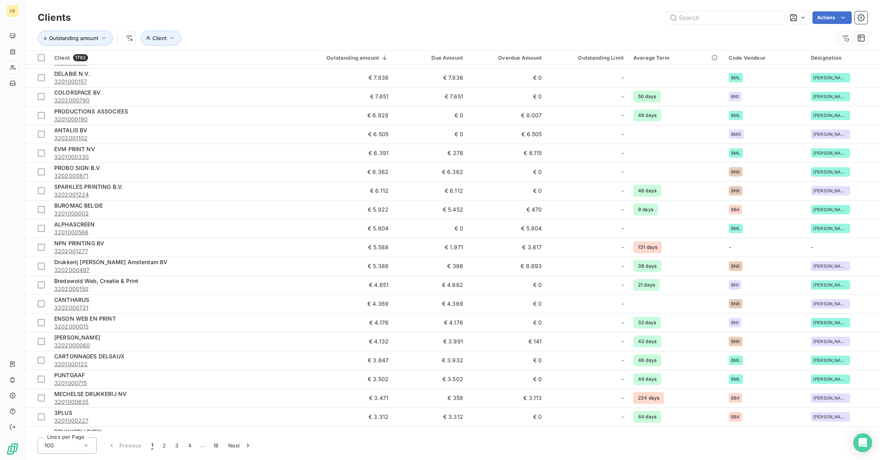
scroll to position [847, 0]
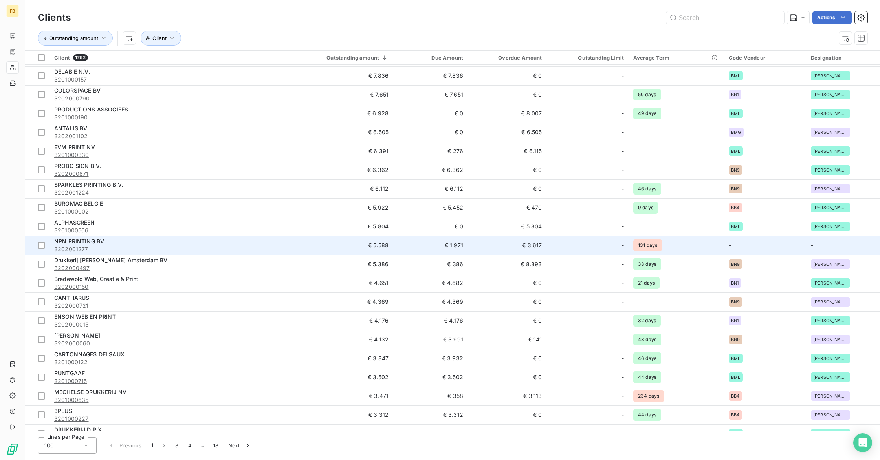
click at [828, 247] on td "-" at bounding box center [843, 245] width 74 height 19
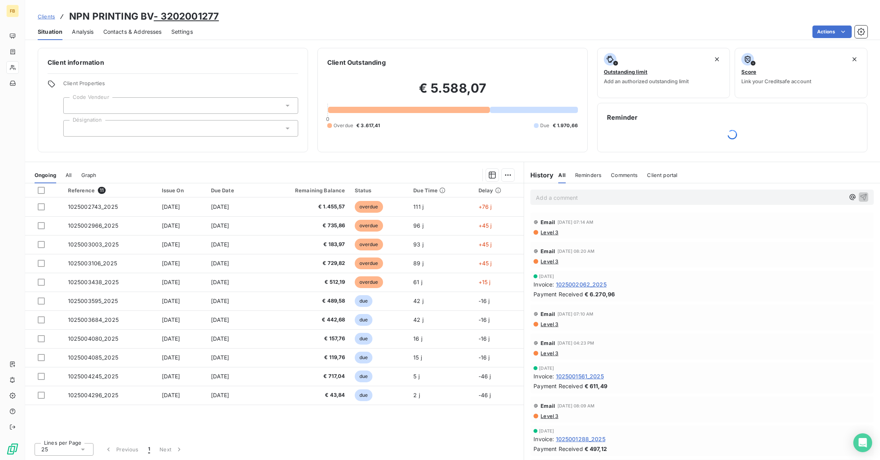
click at [79, 128] on div at bounding box center [180, 128] width 235 height 16
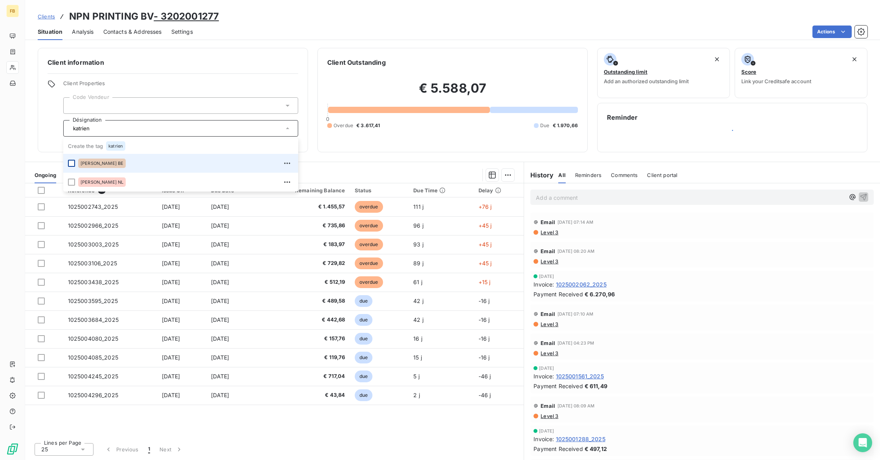
type input "katrien"
click at [70, 167] on div at bounding box center [71, 163] width 7 height 7
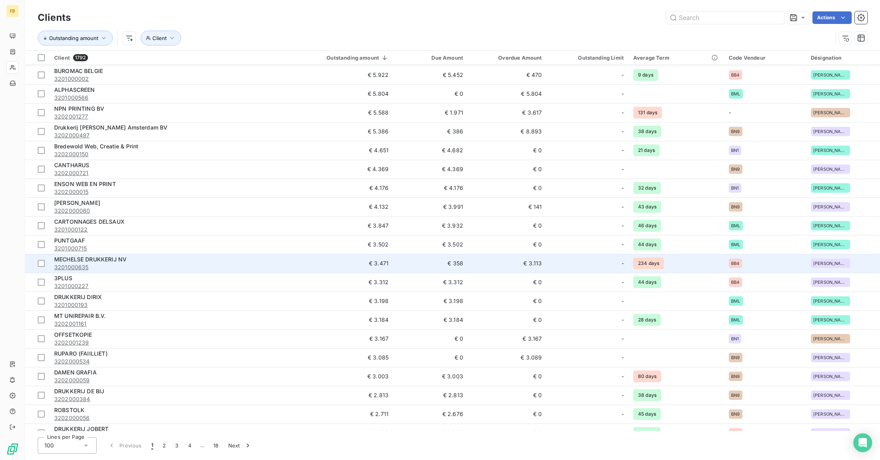
scroll to position [980, 0]
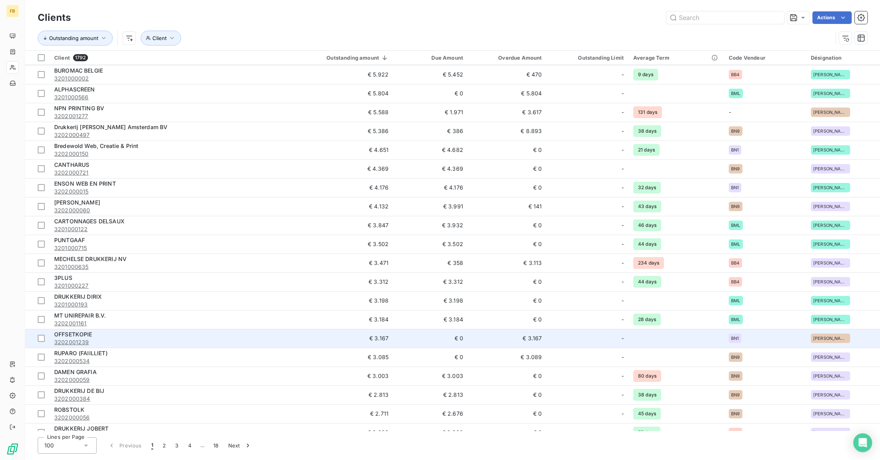
click at [743, 339] on div "BN1" at bounding box center [765, 338] width 73 height 9
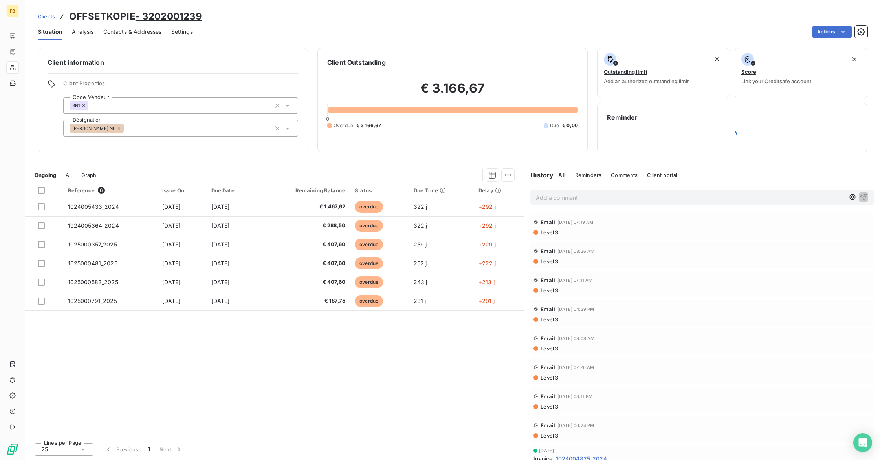
click at [119, 129] on icon at bounding box center [119, 128] width 2 height 2
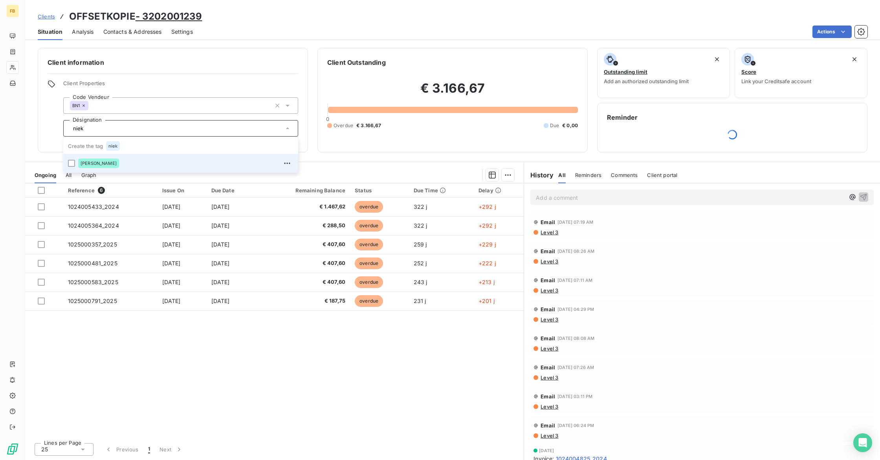
type input "niek"
click at [114, 161] on span "[PERSON_NAME]" at bounding box center [99, 163] width 36 height 5
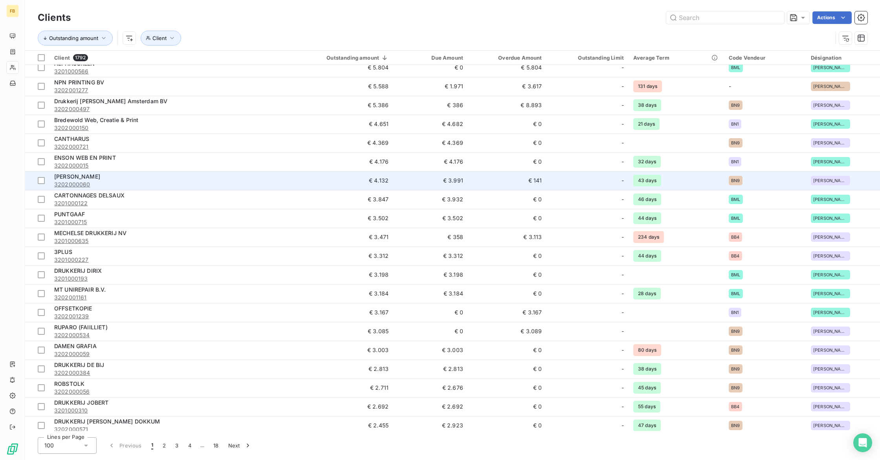
scroll to position [1006, 0]
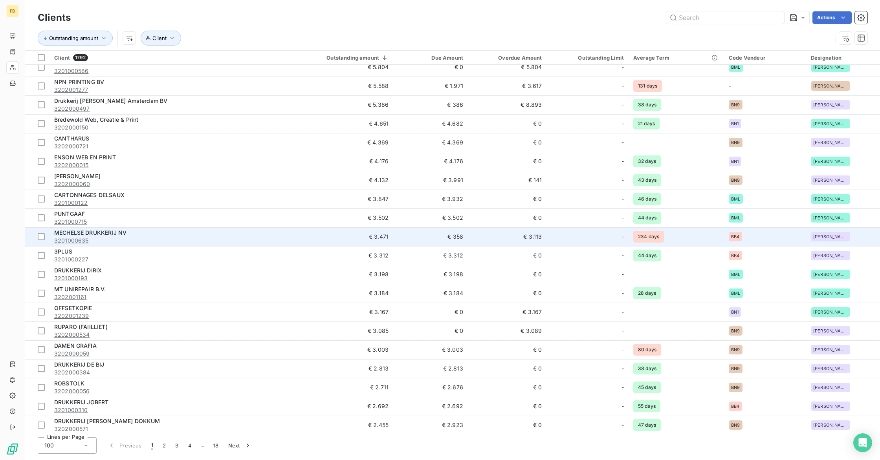
click at [829, 236] on span "[PERSON_NAME] BE" at bounding box center [830, 236] width 35 height 5
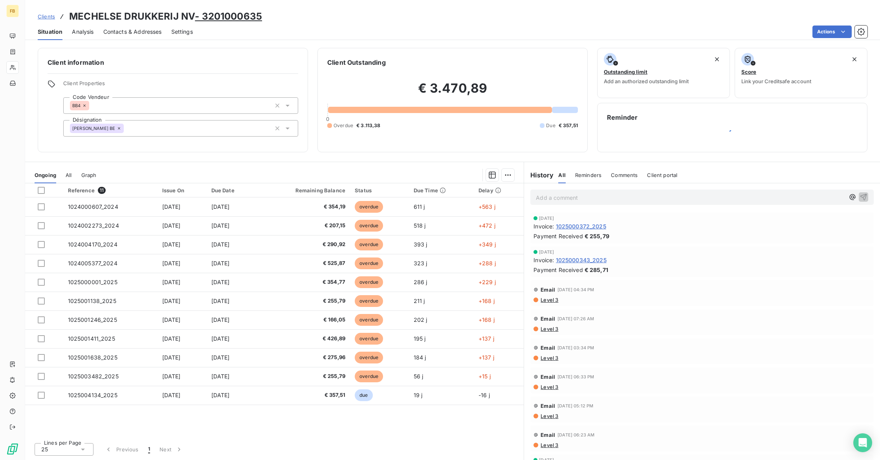
click at [119, 130] on icon at bounding box center [119, 128] width 5 height 5
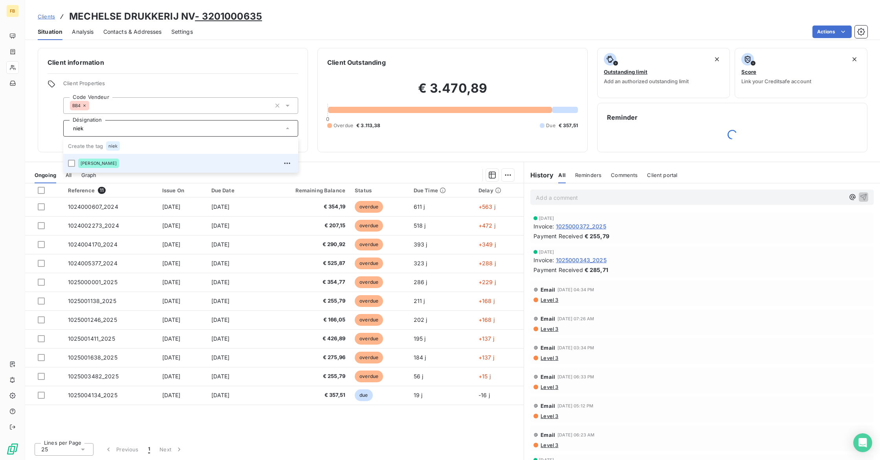
type input "niek"
click at [96, 162] on span "[PERSON_NAME]" at bounding box center [99, 163] width 36 height 5
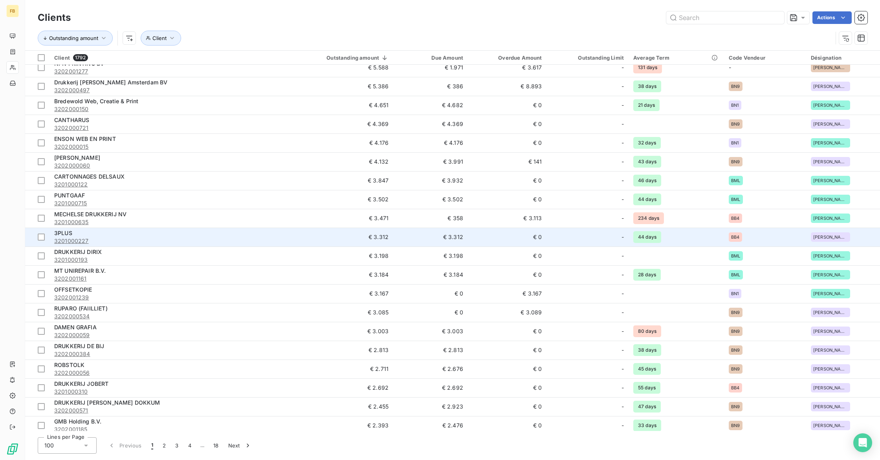
scroll to position [1028, 0]
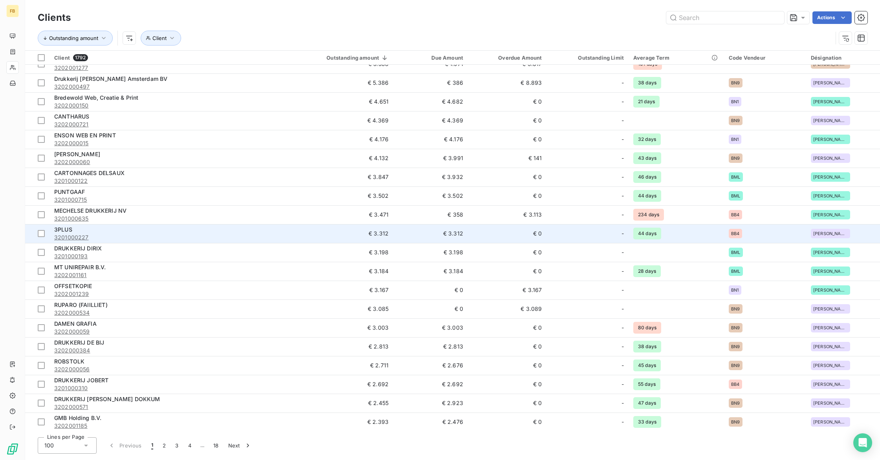
click at [814, 236] on div "[PERSON_NAME] BE" at bounding box center [830, 233] width 39 height 9
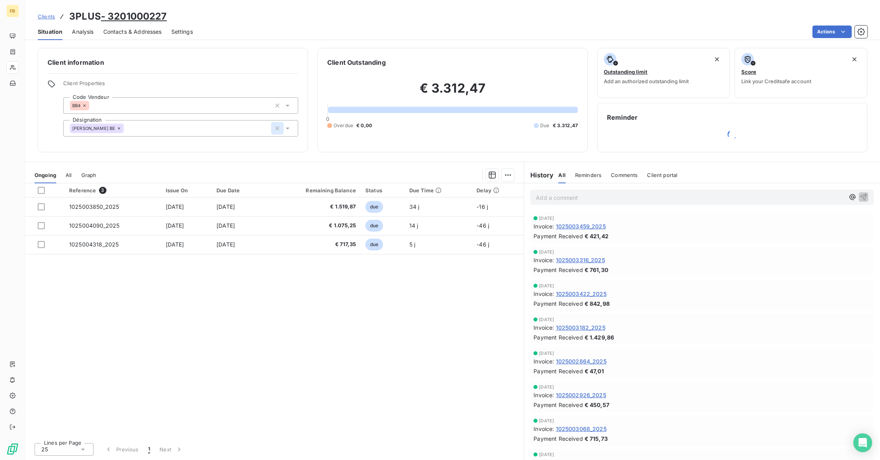
click at [278, 128] on icon "button" at bounding box center [277, 129] width 8 height 8
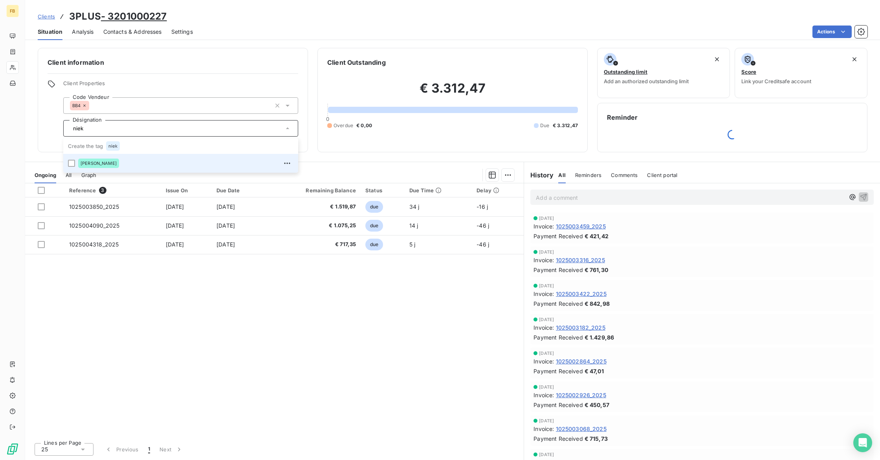
type input "niek"
click at [111, 163] on span "[PERSON_NAME]" at bounding box center [99, 163] width 36 height 5
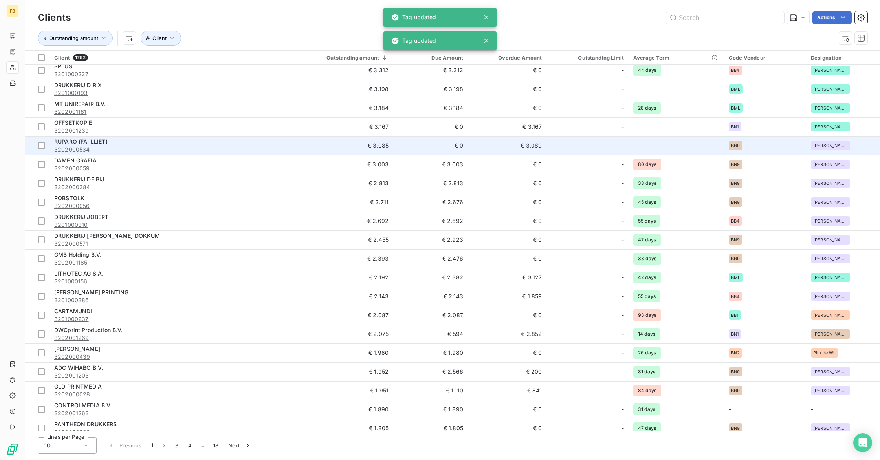
scroll to position [1232, 0]
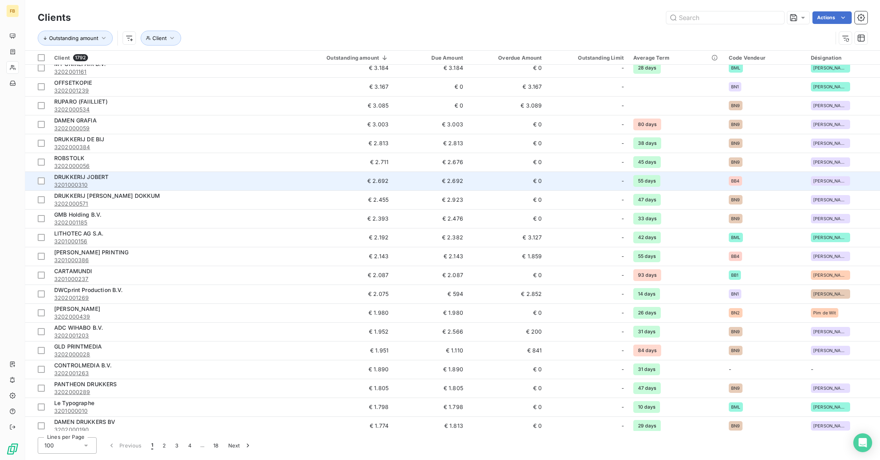
click at [703, 179] on td "55 days" at bounding box center [675, 181] width 95 height 19
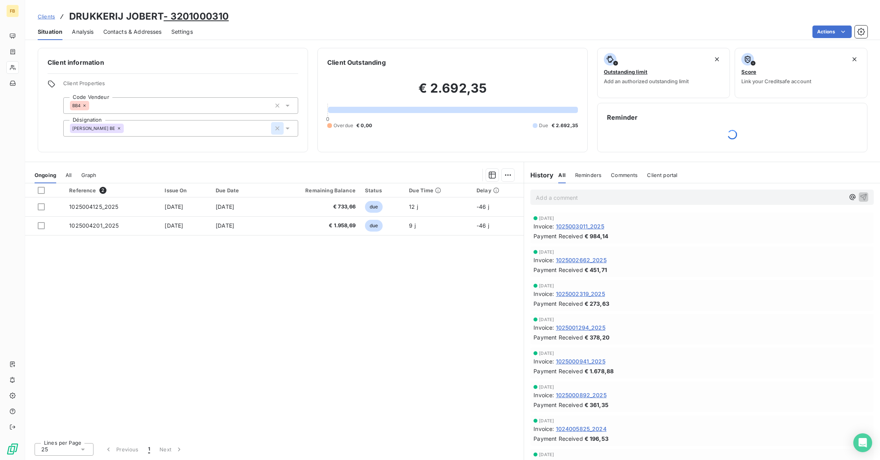
click at [278, 128] on icon "button" at bounding box center [277, 128] width 4 height 4
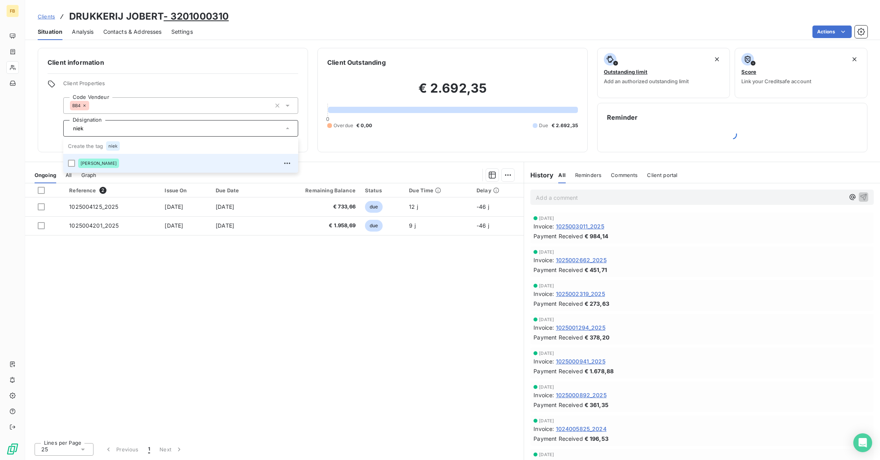
type input "niek"
click at [99, 161] on div "[PERSON_NAME]" at bounding box center [98, 163] width 41 height 9
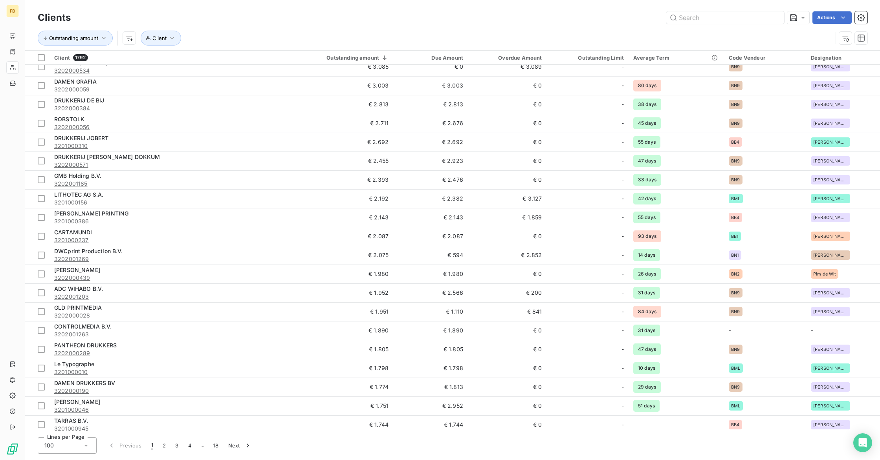
scroll to position [1273, 0]
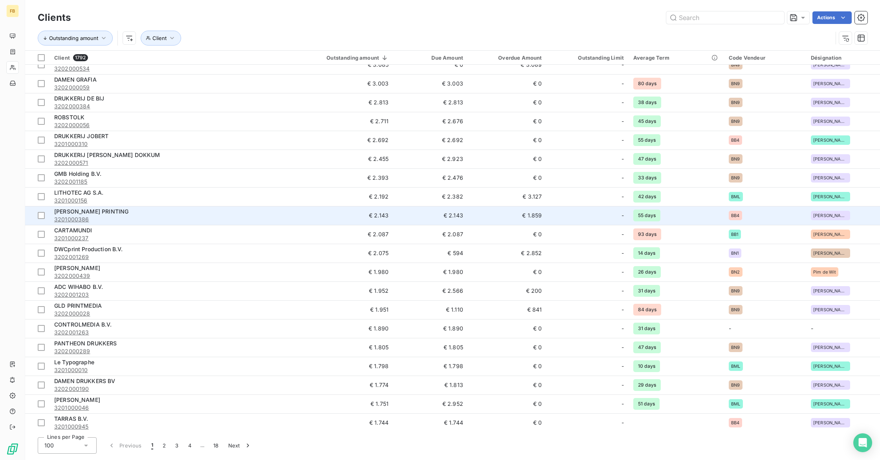
click at [299, 216] on td "€ 2.143" at bounding box center [333, 215] width 120 height 19
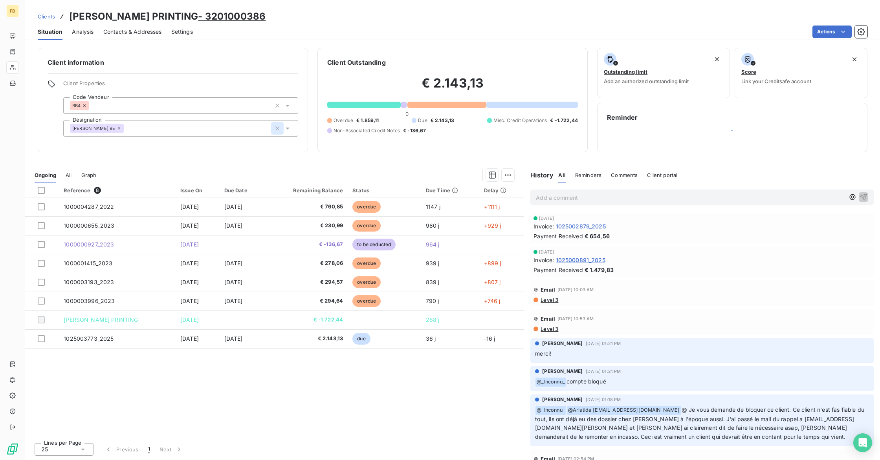
click at [275, 128] on icon "button" at bounding box center [277, 129] width 8 height 8
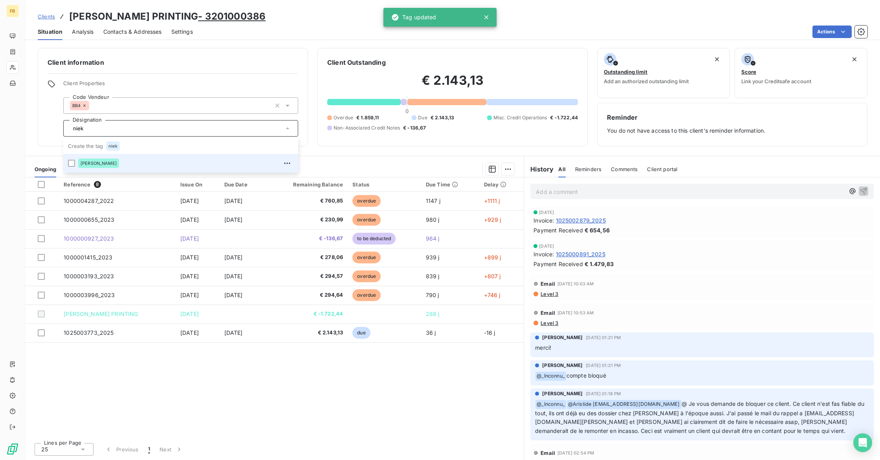
type input "niek"
click at [105, 165] on span "[PERSON_NAME]" at bounding box center [99, 163] width 36 height 5
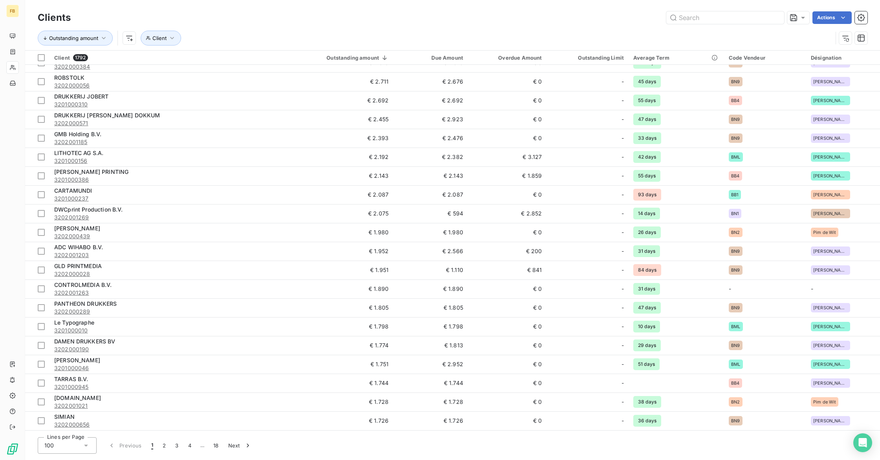
scroll to position [1304, 0]
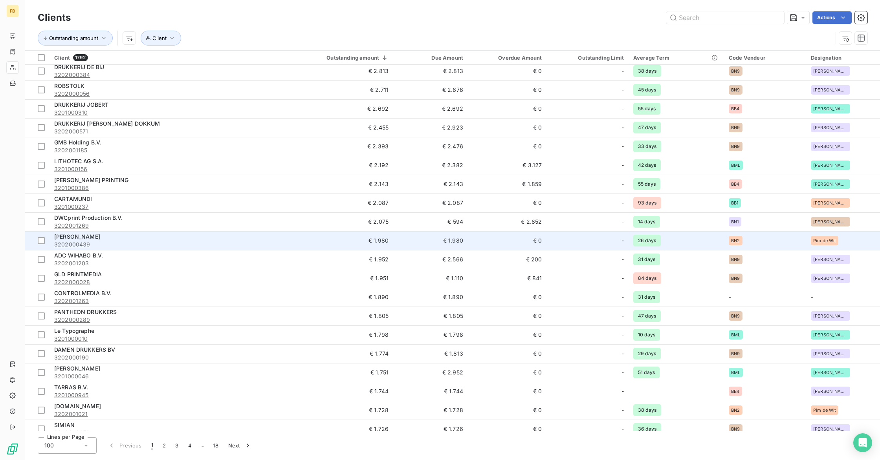
click at [845, 241] on div "Pim de Wit" at bounding box center [843, 240] width 64 height 9
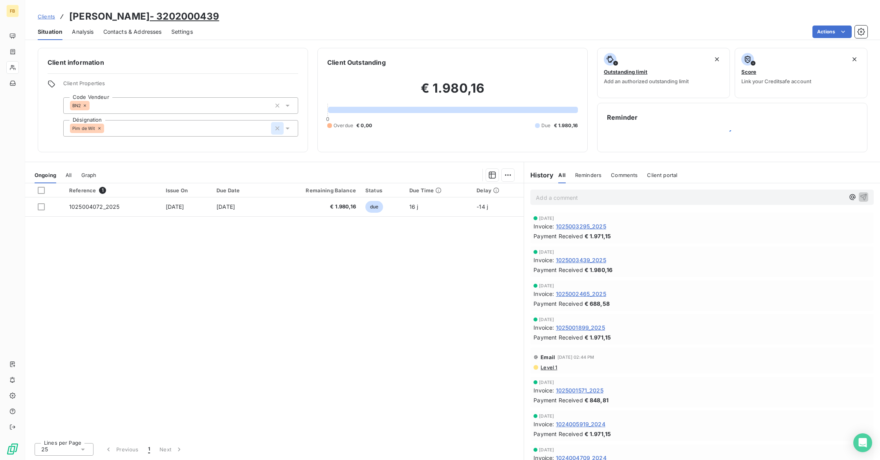
click at [278, 129] on icon "button" at bounding box center [277, 128] width 4 height 4
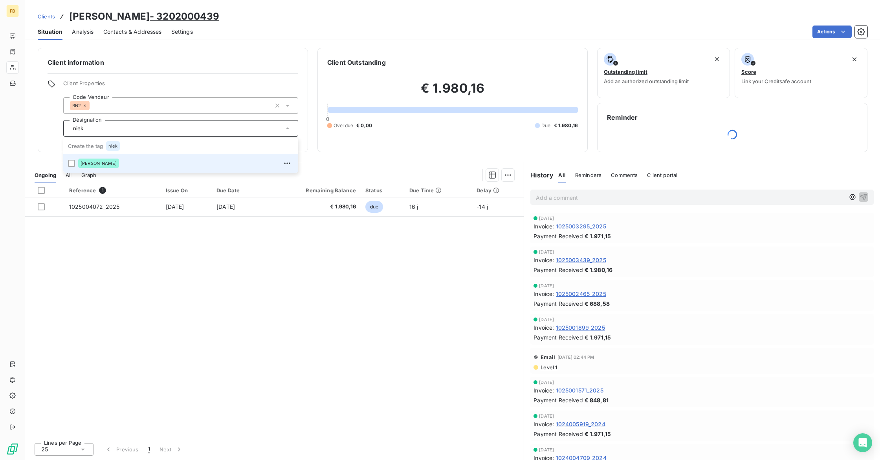
type input "niek"
click at [93, 163] on span "[PERSON_NAME]" at bounding box center [99, 163] width 36 height 5
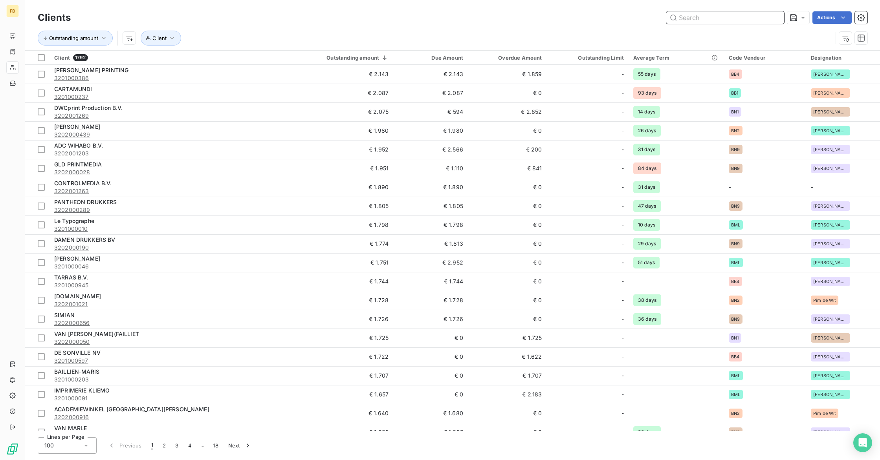
scroll to position [1415, 0]
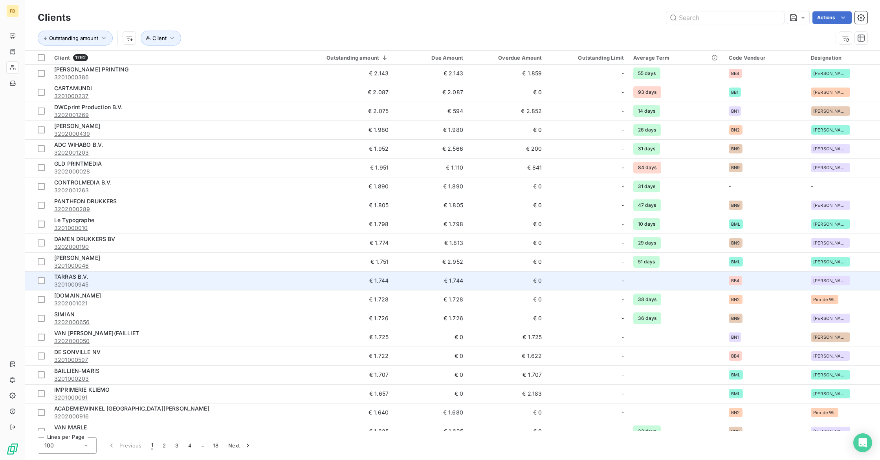
click at [772, 284] on div "BB4" at bounding box center [765, 280] width 73 height 9
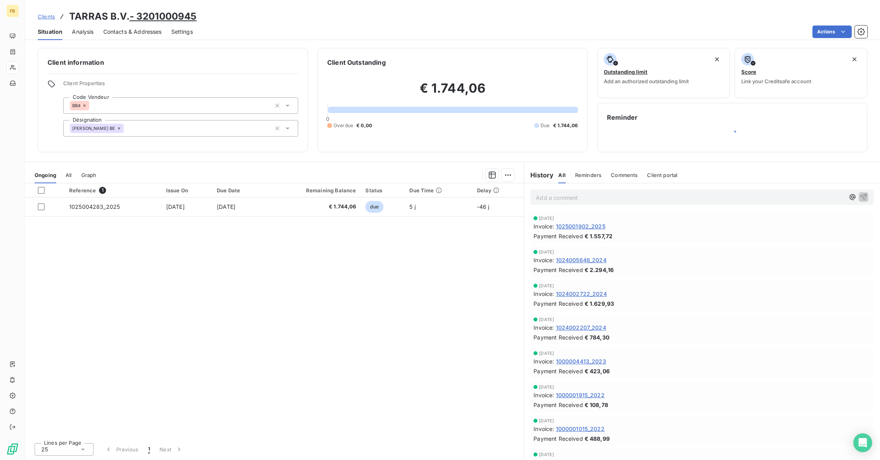
click at [119, 130] on icon at bounding box center [119, 128] width 5 height 5
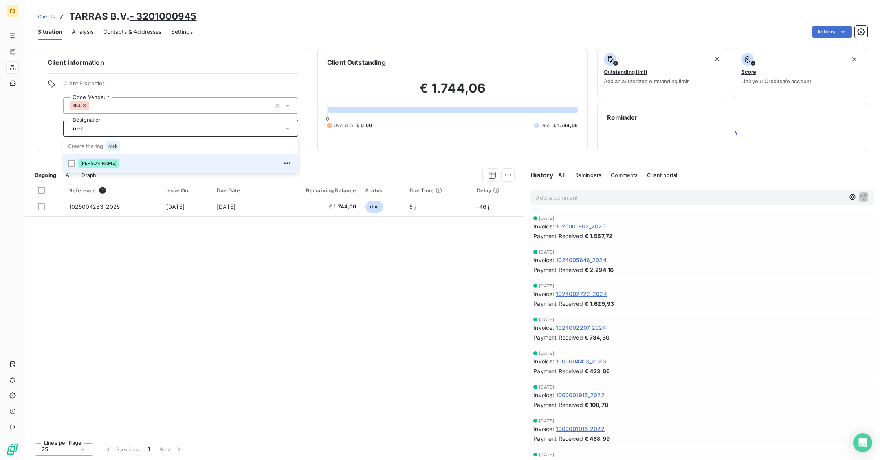
type input "niek"
click at [100, 162] on span "[PERSON_NAME]" at bounding box center [99, 163] width 36 height 5
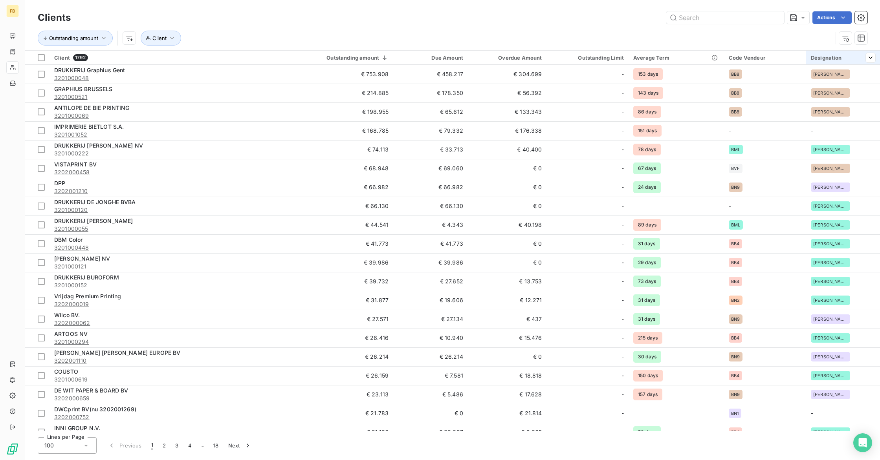
click at [820, 59] on div "Désignation" at bounding box center [843, 58] width 64 height 6
click at [817, 79] on div at bounding box center [810, 78] width 113 height 16
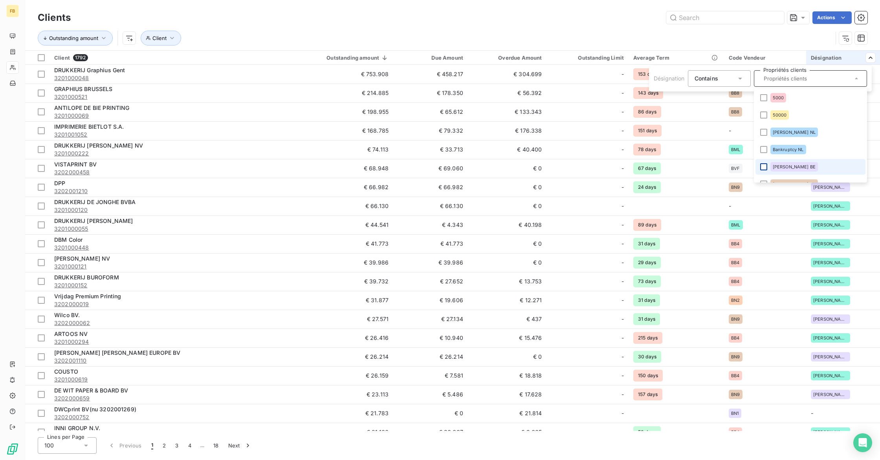
click at [765, 167] on div at bounding box center [763, 166] width 7 height 7
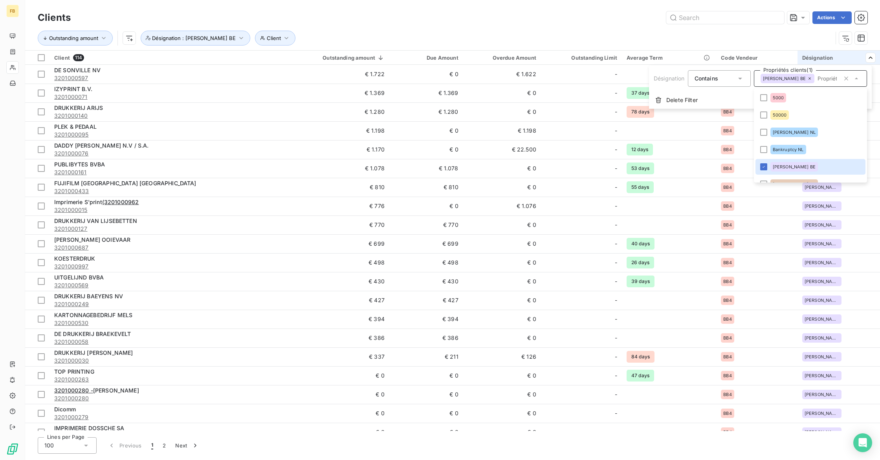
click at [840, 59] on html "FB Clients Actions Outstanding amount Client Désignation : [PERSON_NAME] BE Cli…" at bounding box center [440, 230] width 880 height 460
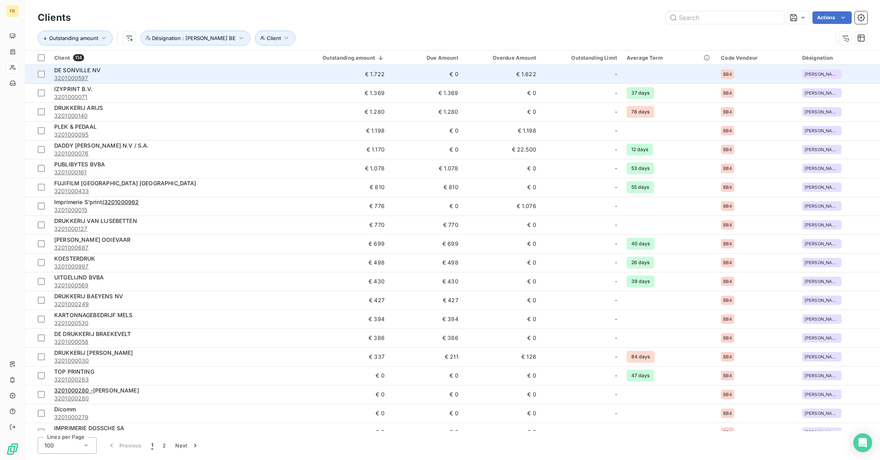
click at [765, 76] on div "BB4" at bounding box center [757, 74] width 72 height 9
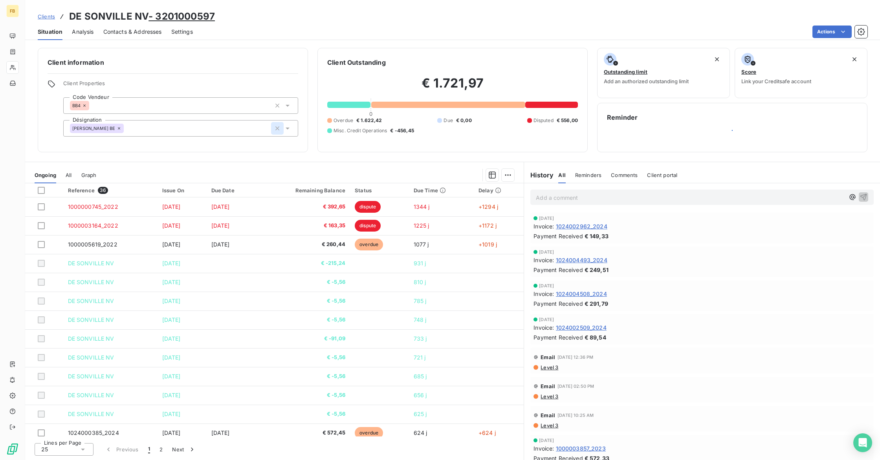
click at [276, 129] on icon "button" at bounding box center [277, 128] width 4 height 4
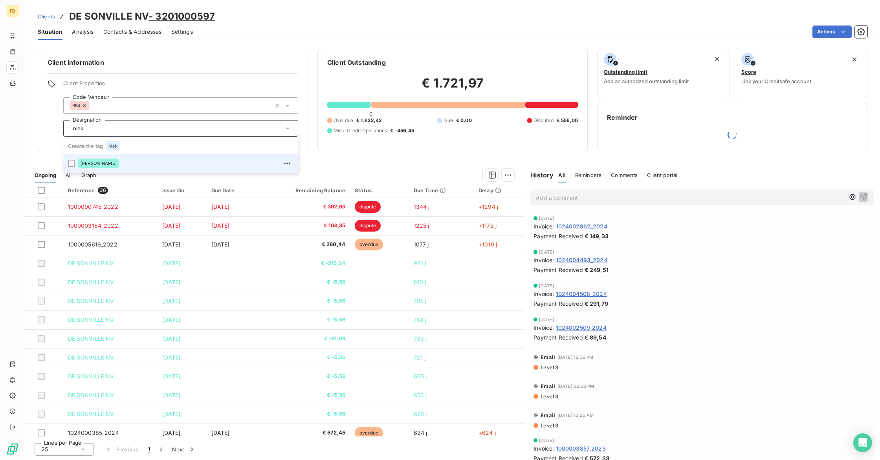
type input "niek"
click at [107, 167] on div "[PERSON_NAME]" at bounding box center [98, 163] width 41 height 9
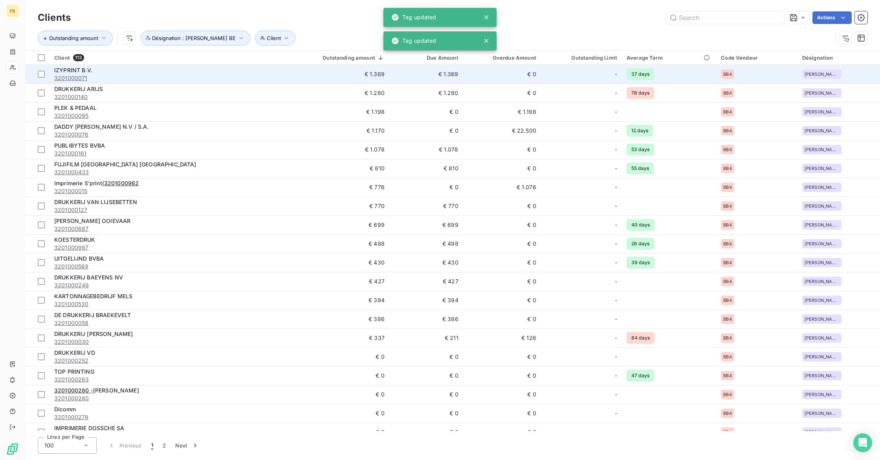
click at [824, 76] on span "[PERSON_NAME] BE" at bounding box center [821, 74] width 35 height 5
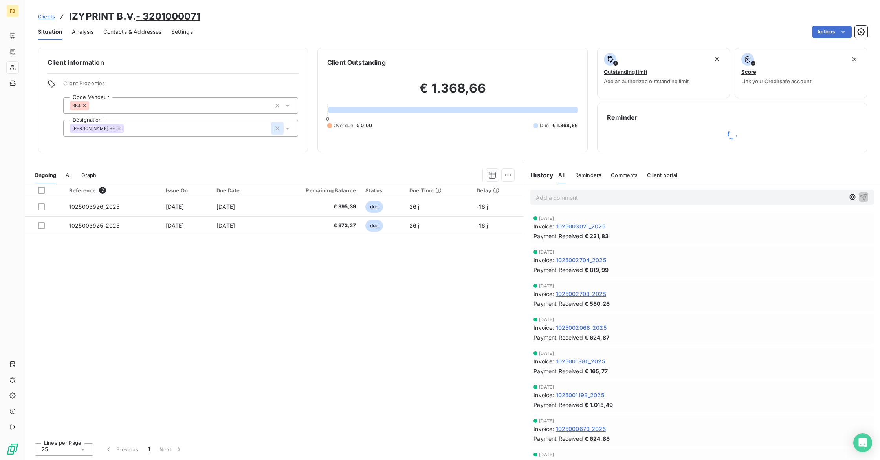
click at [280, 128] on icon "button" at bounding box center [277, 129] width 8 height 8
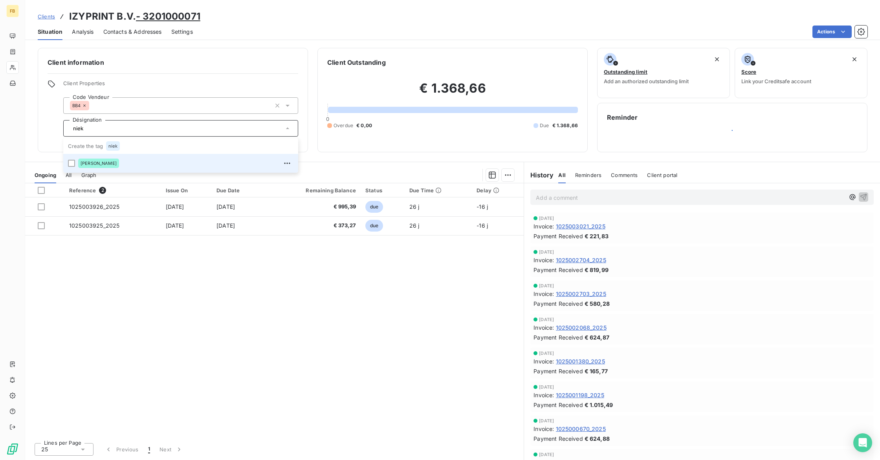
type input "niek"
click at [149, 163] on div "[PERSON_NAME]" at bounding box center [185, 163] width 215 height 13
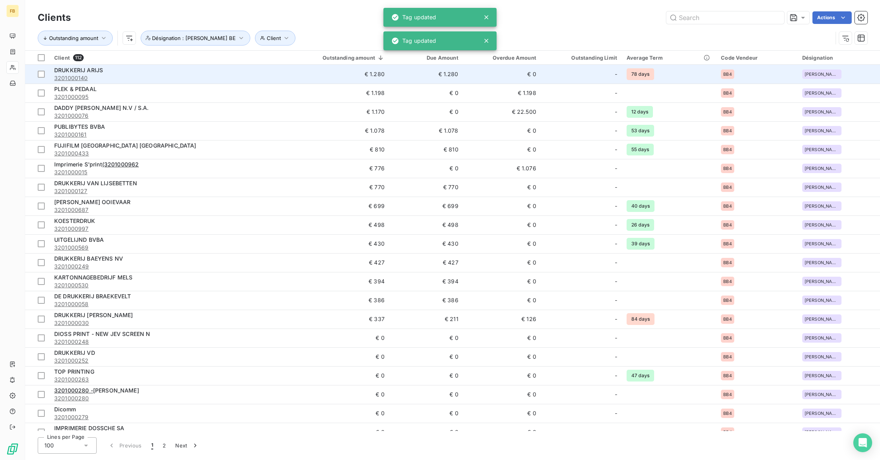
click at [276, 72] on td "€ 1.280" at bounding box center [330, 74] width 119 height 19
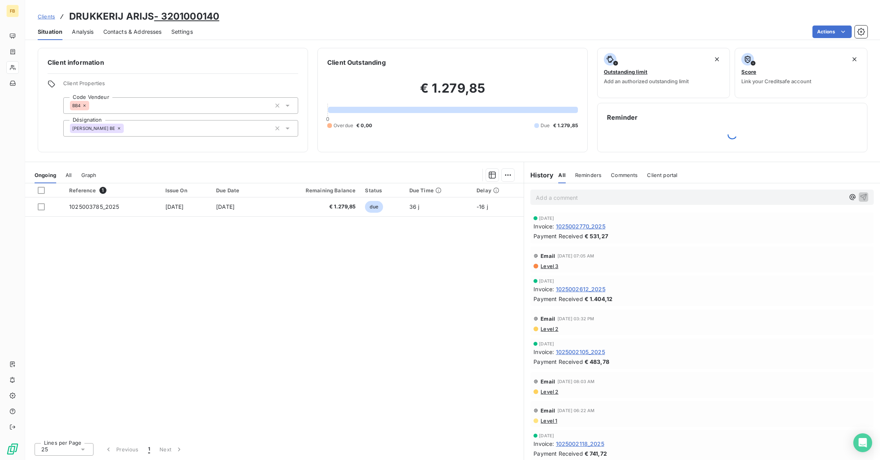
click at [119, 128] on icon at bounding box center [119, 128] width 5 height 5
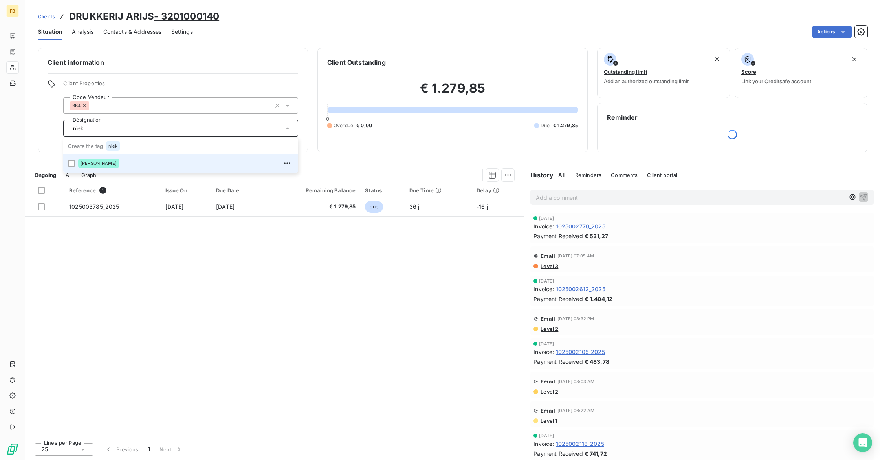
type input "niek"
click at [99, 165] on span "[PERSON_NAME]" at bounding box center [99, 163] width 36 height 5
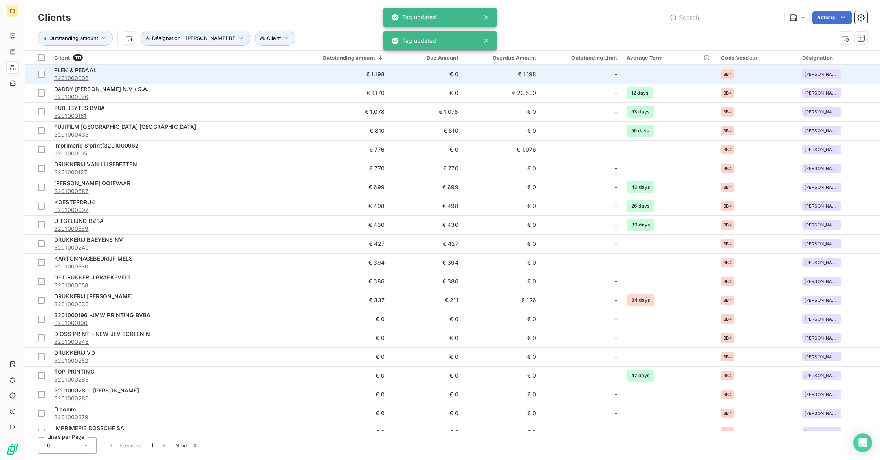
click at [84, 75] on tcxspan "3201000095" at bounding box center [71, 78] width 35 height 7
click at [211, 76] on span "3201000095" at bounding box center [160, 78] width 212 height 8
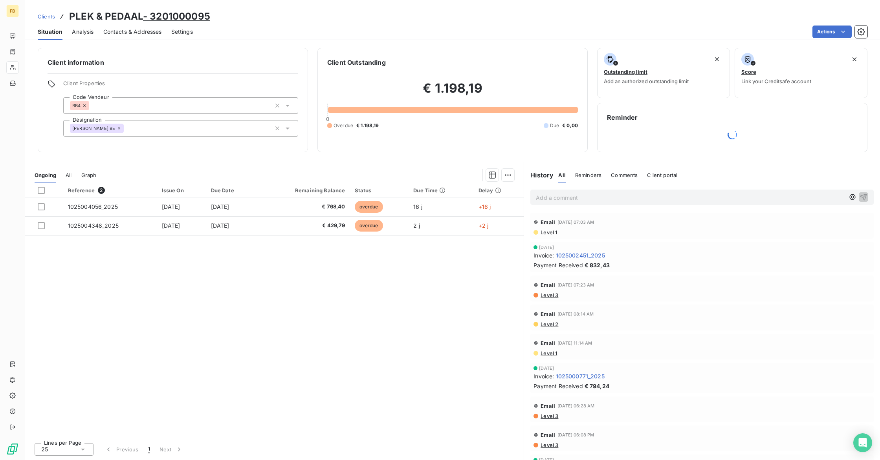
click at [118, 129] on icon at bounding box center [119, 128] width 2 height 2
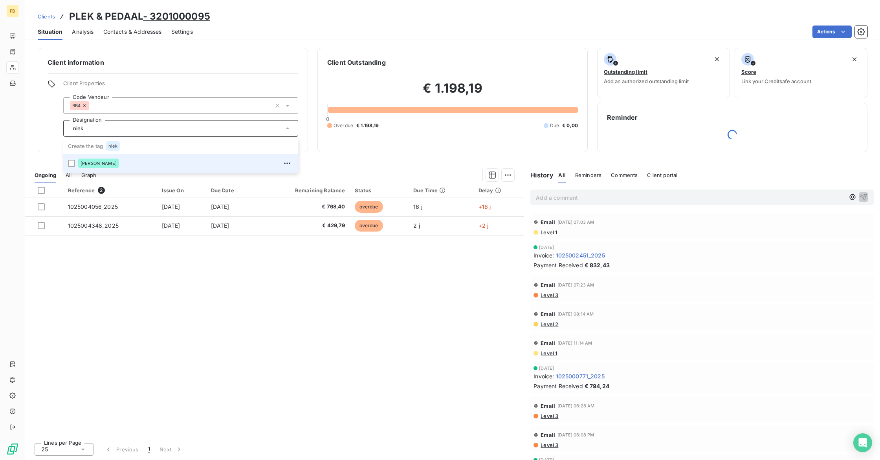
type input "niek"
click at [117, 165] on span "[PERSON_NAME]" at bounding box center [99, 163] width 36 height 5
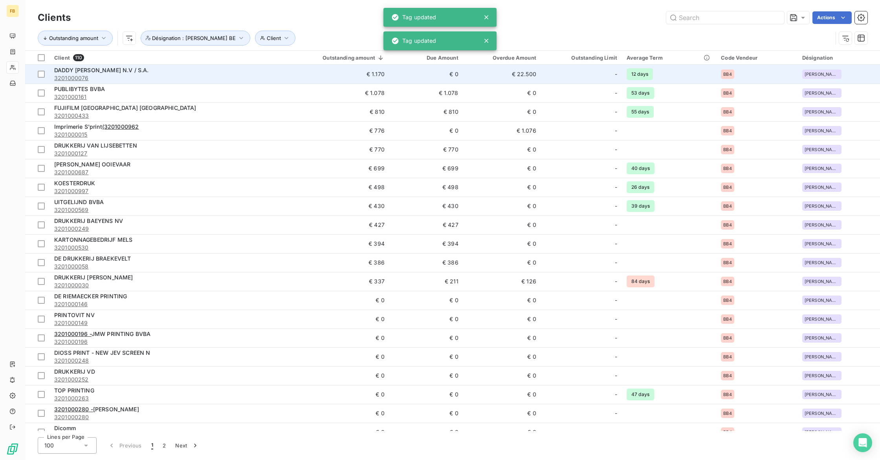
click at [185, 72] on div "DADDY [PERSON_NAME] N.V / S.A." at bounding box center [160, 70] width 212 height 8
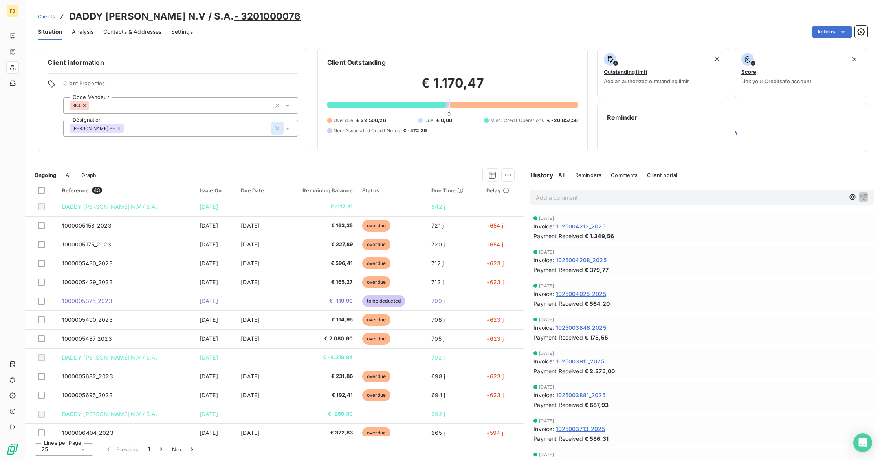
click at [278, 129] on icon "button" at bounding box center [277, 129] width 8 height 8
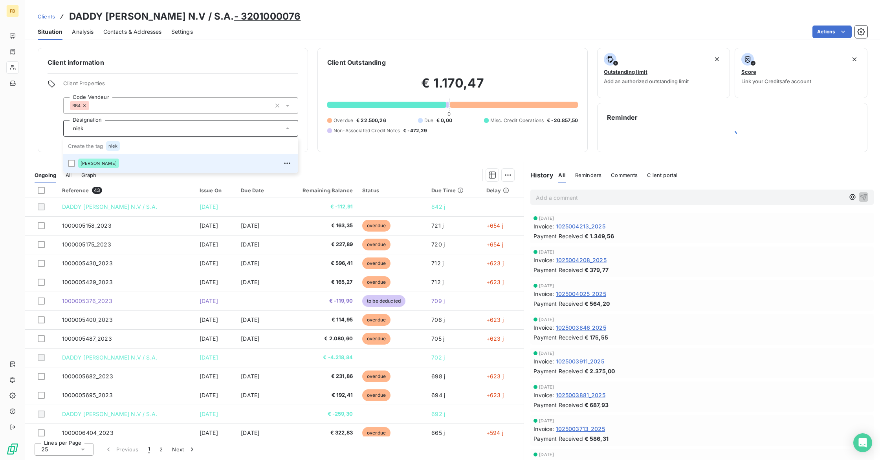
type input "niek"
click at [86, 164] on span "[PERSON_NAME]" at bounding box center [99, 163] width 36 height 5
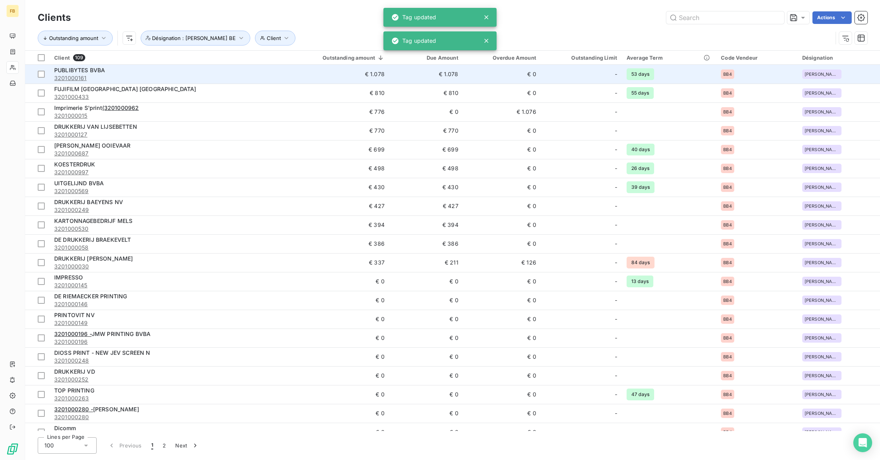
click at [242, 70] on div "PUBLIBYTES BVBA" at bounding box center [160, 70] width 212 height 8
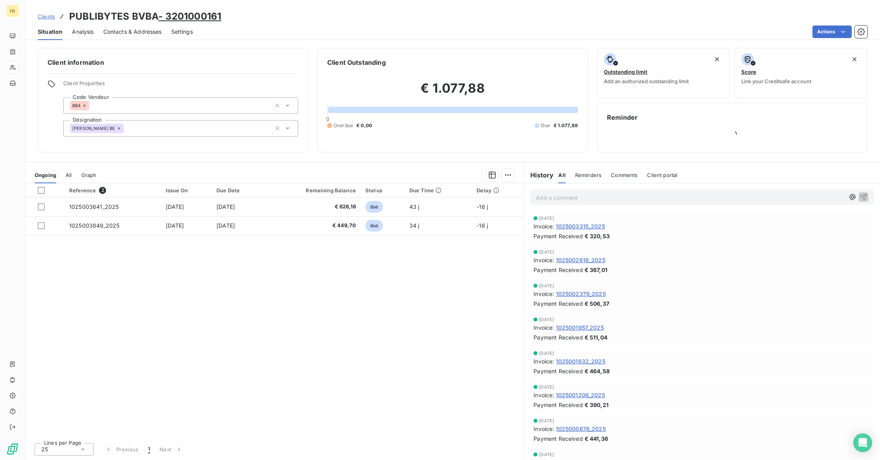
click at [118, 130] on icon at bounding box center [119, 128] width 5 height 5
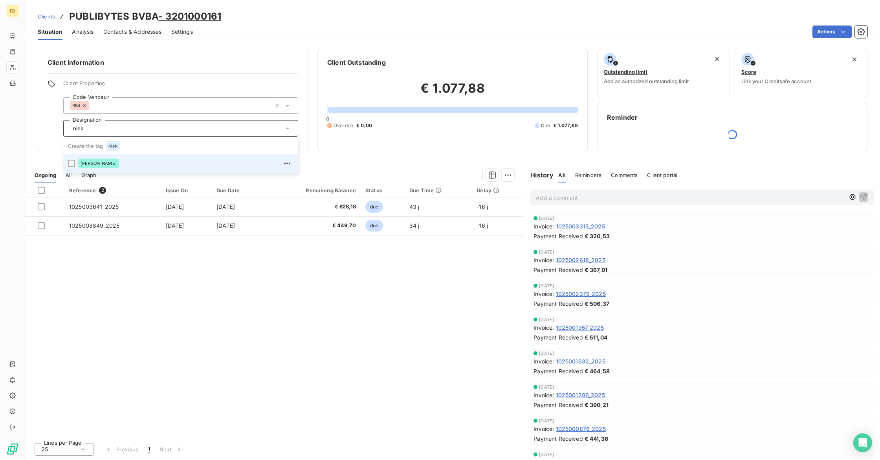
type input "niek"
click at [107, 166] on div "[PERSON_NAME]" at bounding box center [98, 163] width 41 height 9
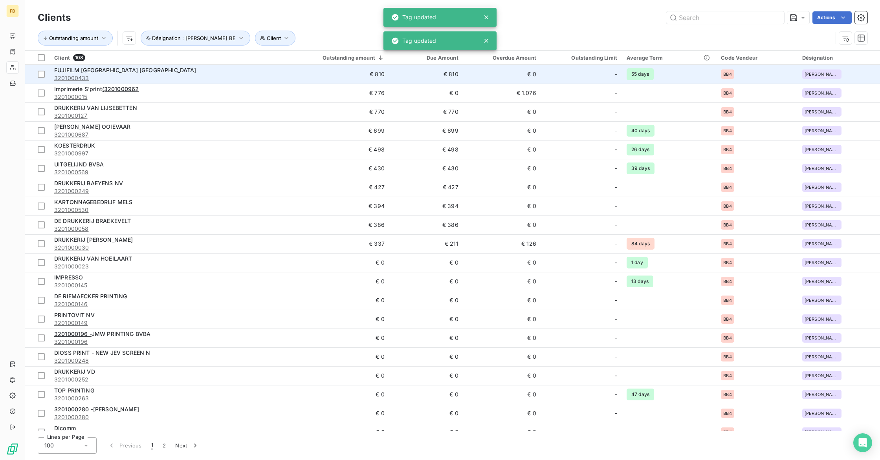
click at [243, 75] on span "3201000433" at bounding box center [160, 78] width 212 height 8
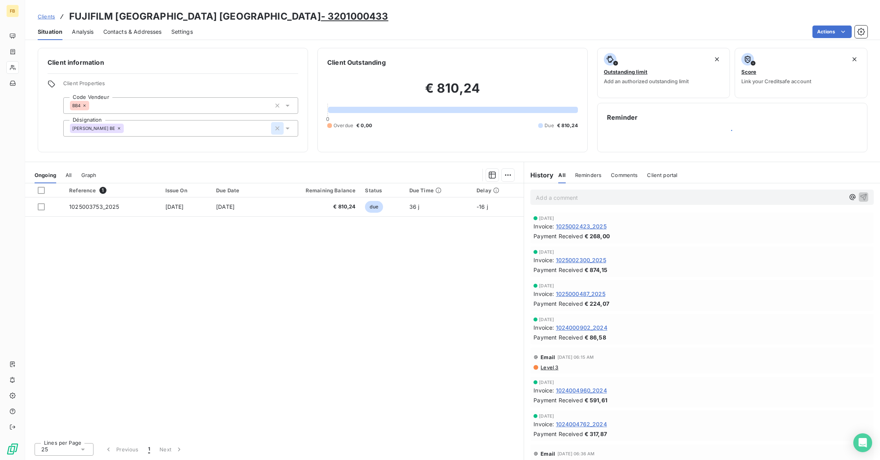
click at [277, 130] on icon "button" at bounding box center [277, 129] width 8 height 8
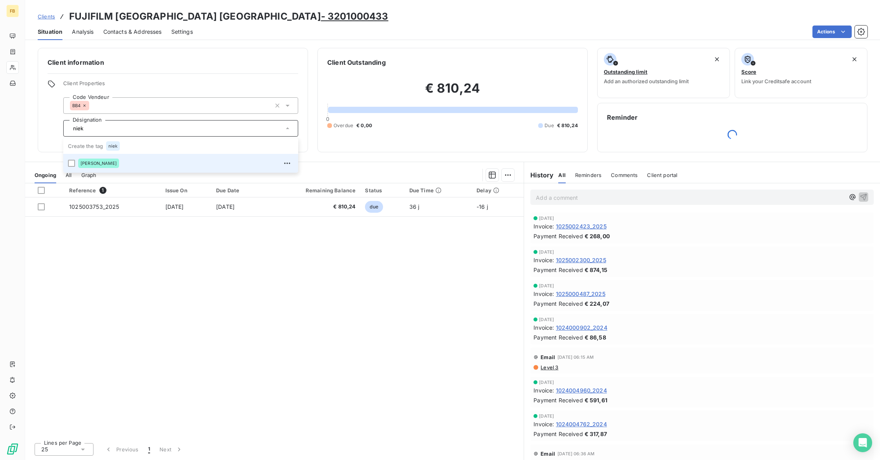
type input "niek"
click at [130, 163] on div "[PERSON_NAME]" at bounding box center [185, 163] width 215 height 13
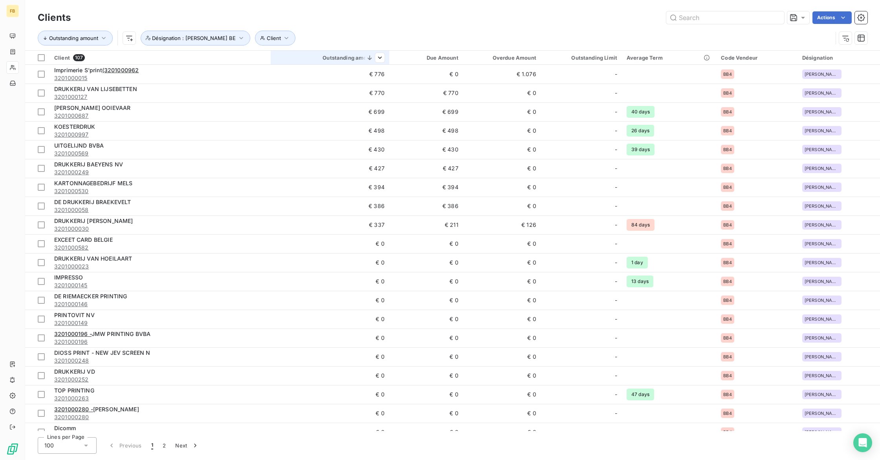
click at [349, 62] on th "Outstanding amount" at bounding box center [330, 58] width 119 height 14
click at [355, 57] on div "Outstanding amount" at bounding box center [329, 58] width 109 height 6
click at [347, 56] on div "Outstanding amount" at bounding box center [329, 58] width 109 height 6
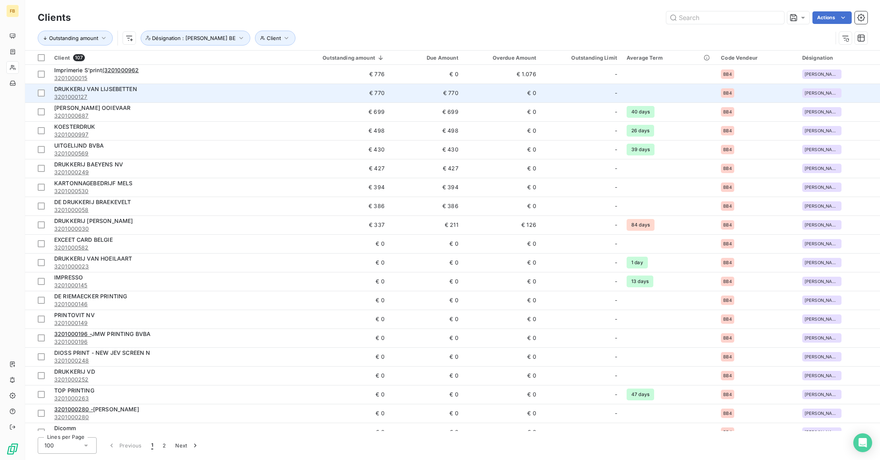
click at [326, 92] on td "€ 770" at bounding box center [330, 93] width 119 height 19
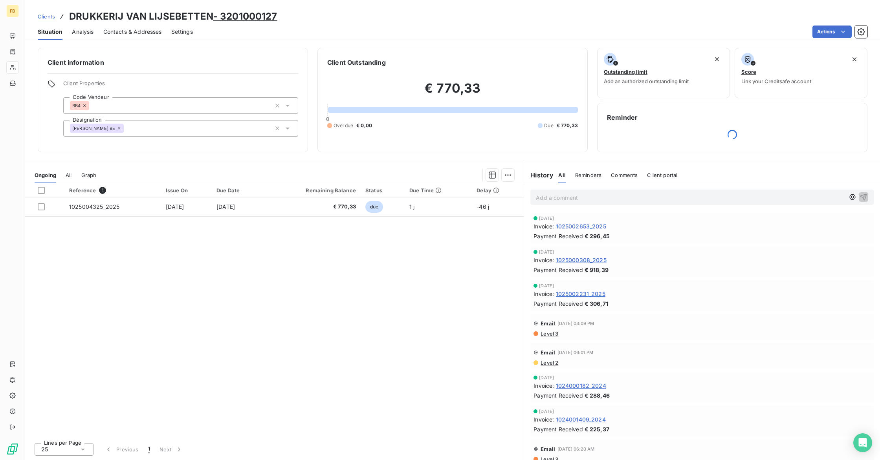
click at [119, 128] on icon at bounding box center [119, 128] width 5 height 5
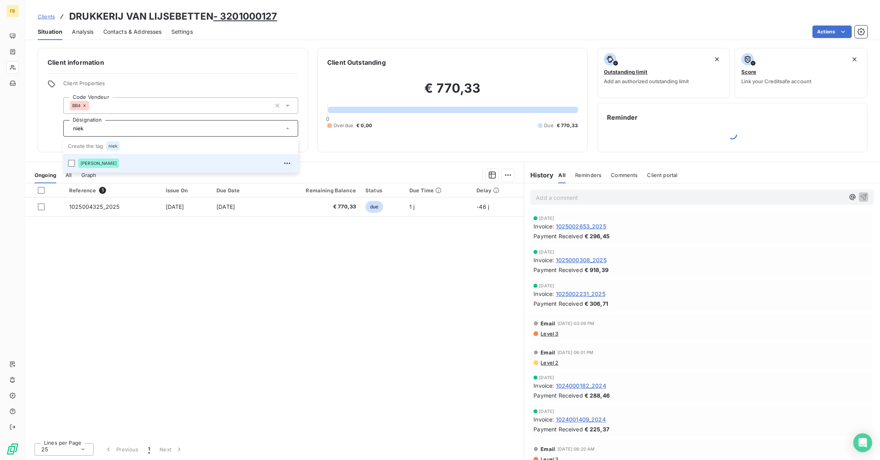
type input "niek"
click at [98, 159] on div "[PERSON_NAME]" at bounding box center [98, 163] width 41 height 9
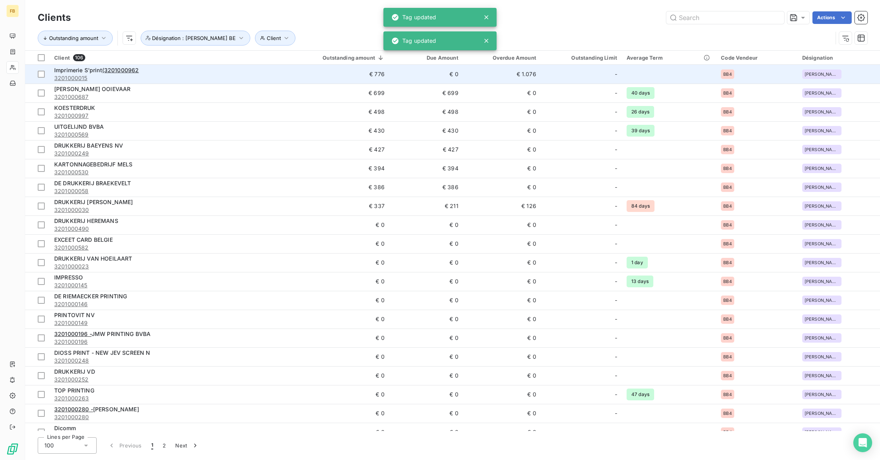
click at [300, 75] on td "€ 776" at bounding box center [330, 74] width 119 height 19
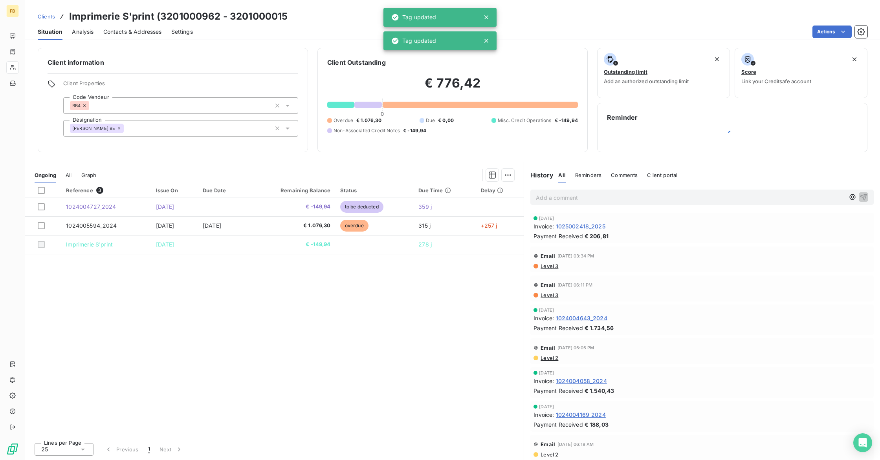
click at [119, 128] on icon at bounding box center [119, 128] width 5 height 5
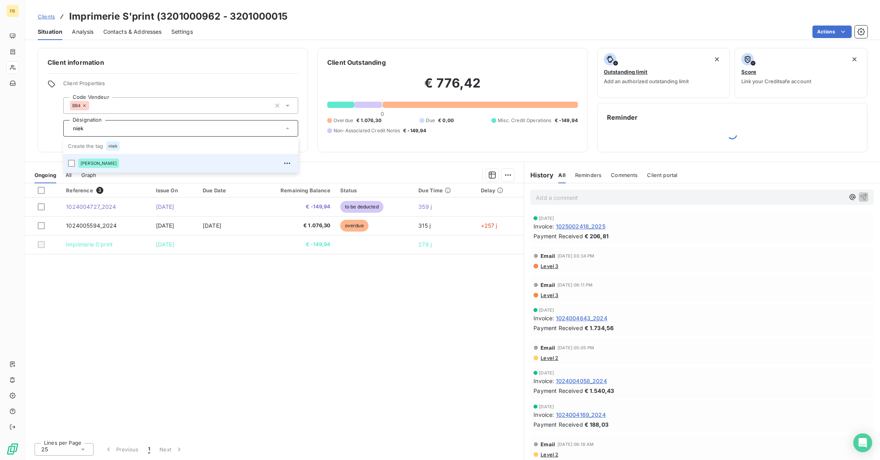
type input "niek"
click at [108, 167] on div "[PERSON_NAME]" at bounding box center [98, 163] width 41 height 9
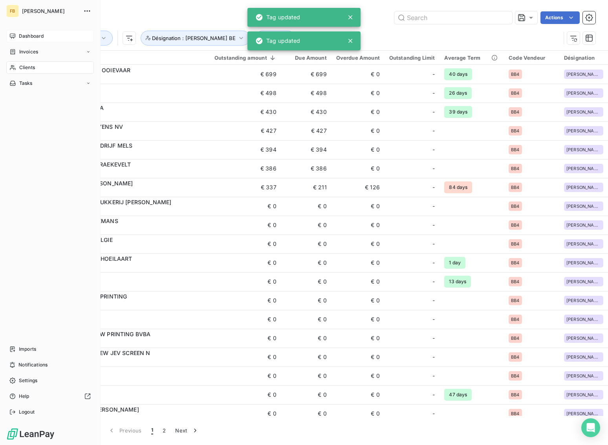
click at [30, 34] on span "Dashboard" at bounding box center [31, 36] width 25 height 7
